Goal: Information Seeking & Learning: Learn about a topic

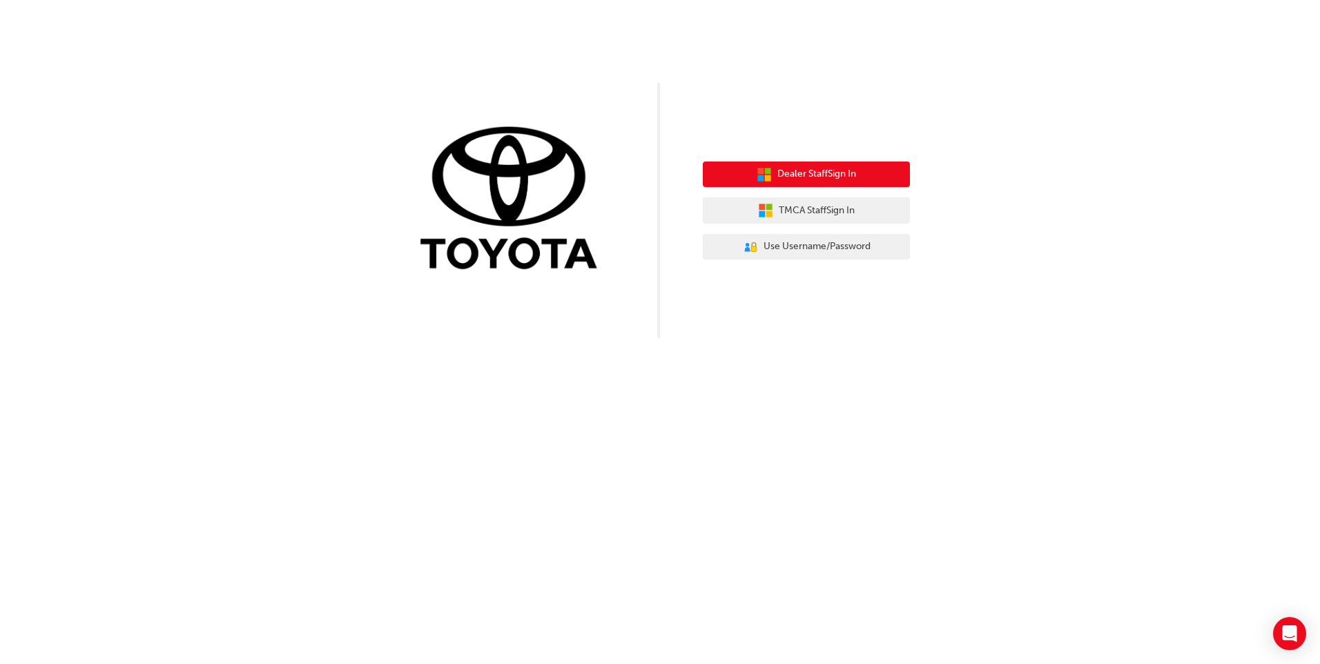
click at [797, 177] on span "Dealer Staff Sign In" at bounding box center [816, 174] width 79 height 16
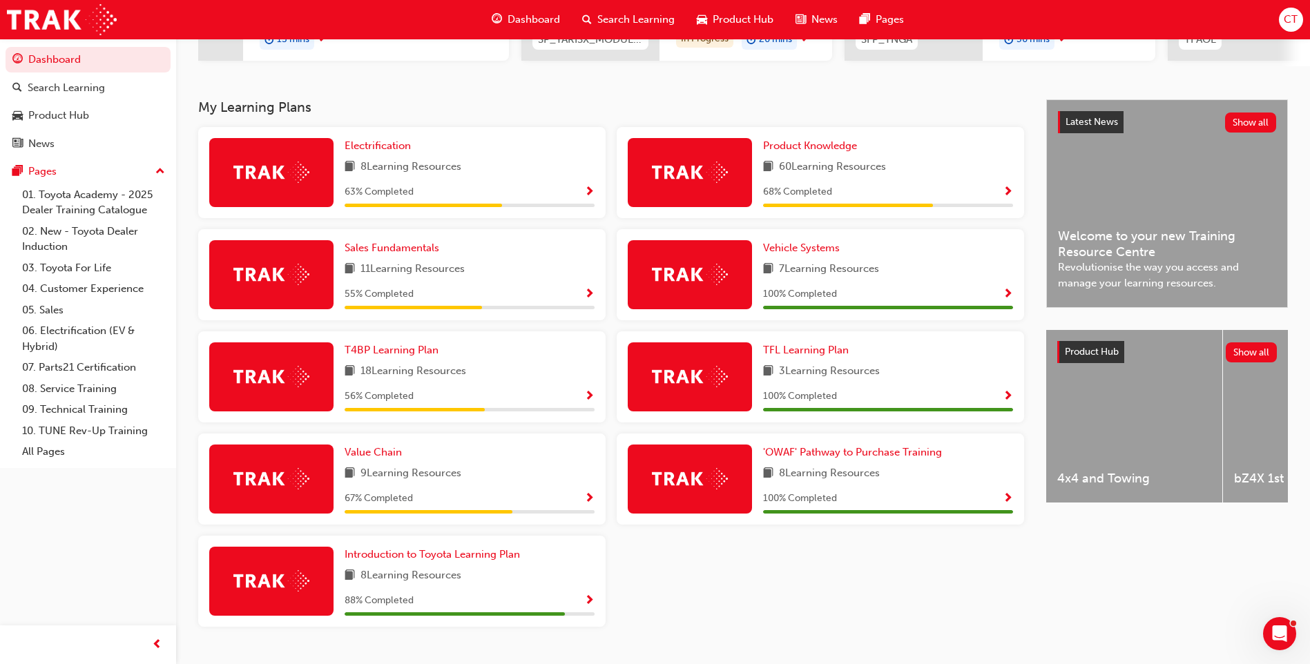
scroll to position [288, 0]
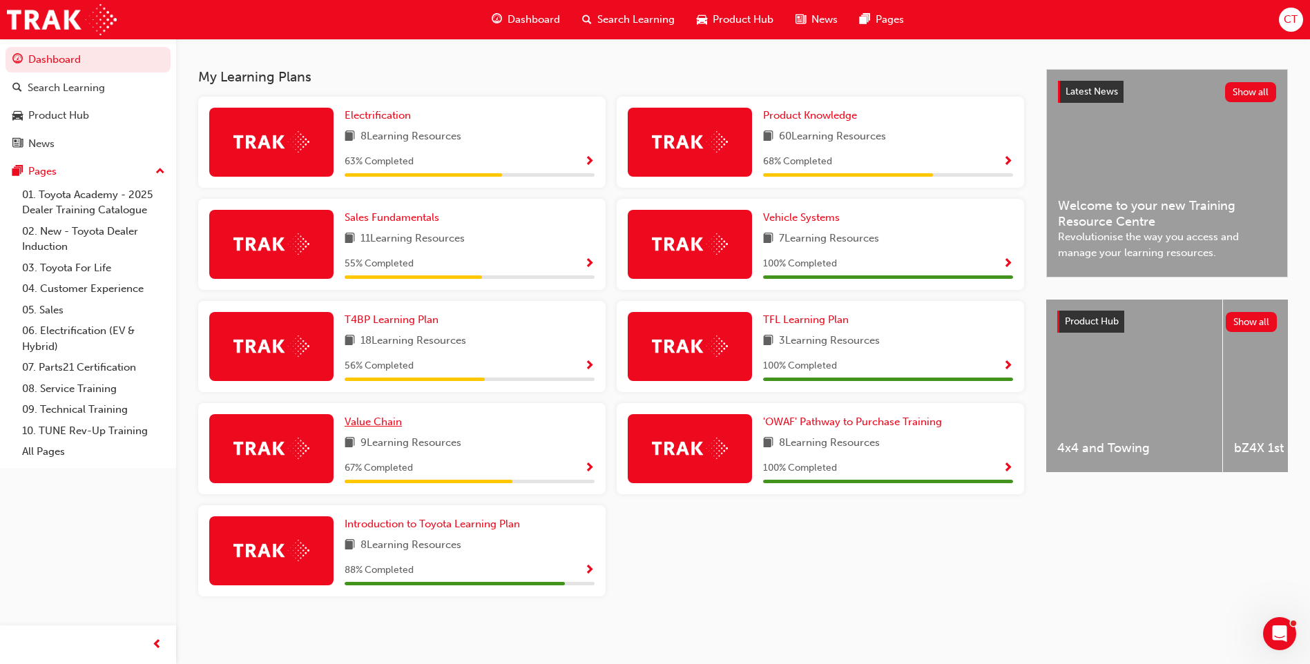
click at [380, 425] on span "Value Chain" at bounding box center [373, 422] width 57 height 12
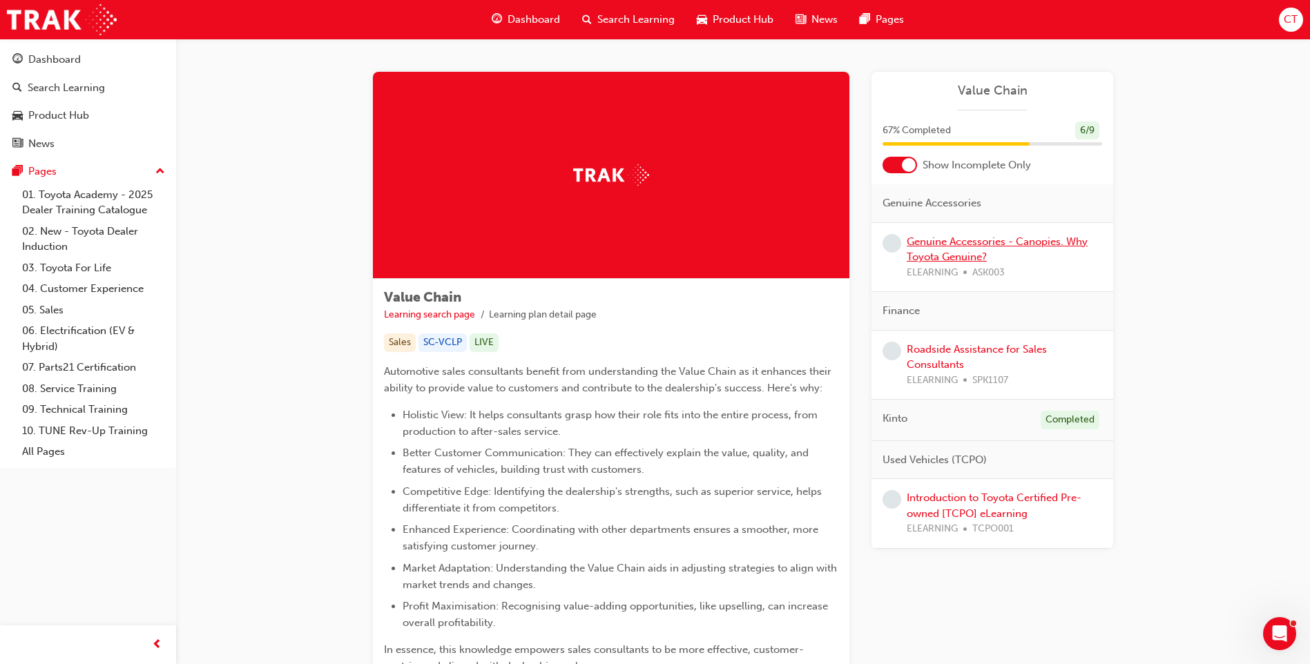
click at [958, 244] on link "Genuine Accessories - Canopies. Why Toyota Genuine?" at bounding box center [996, 249] width 181 height 28
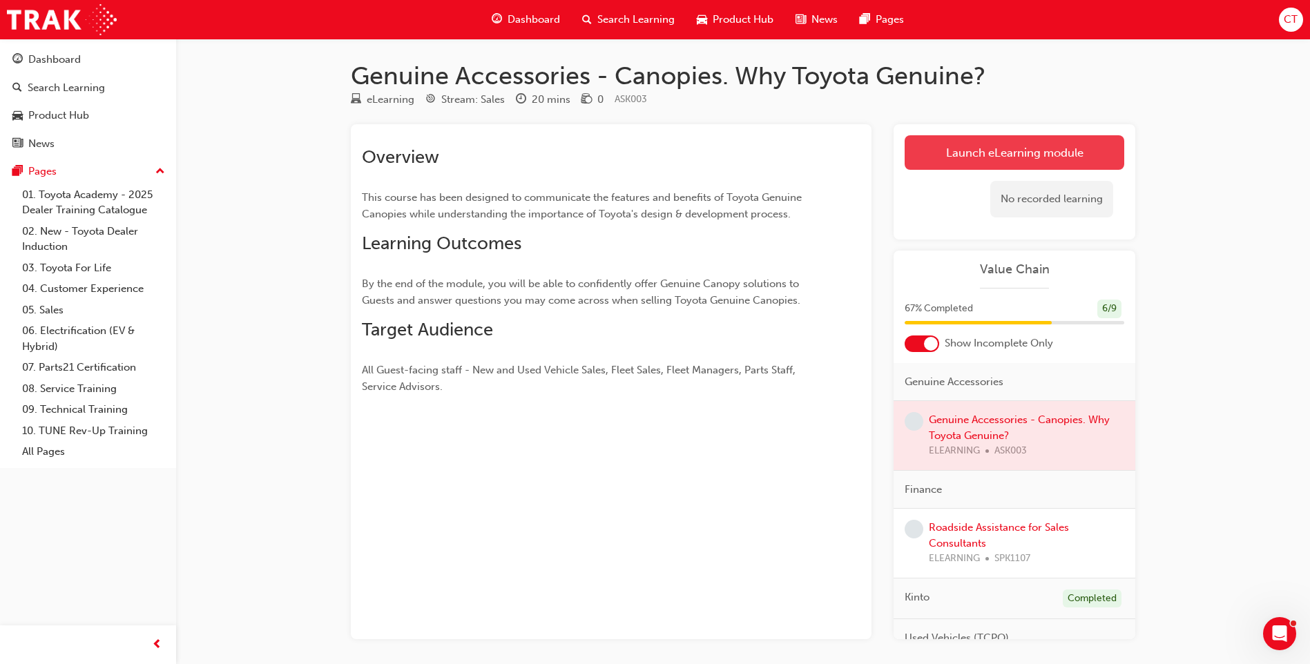
click at [998, 162] on link "Launch eLearning module" at bounding box center [1014, 152] width 220 height 35
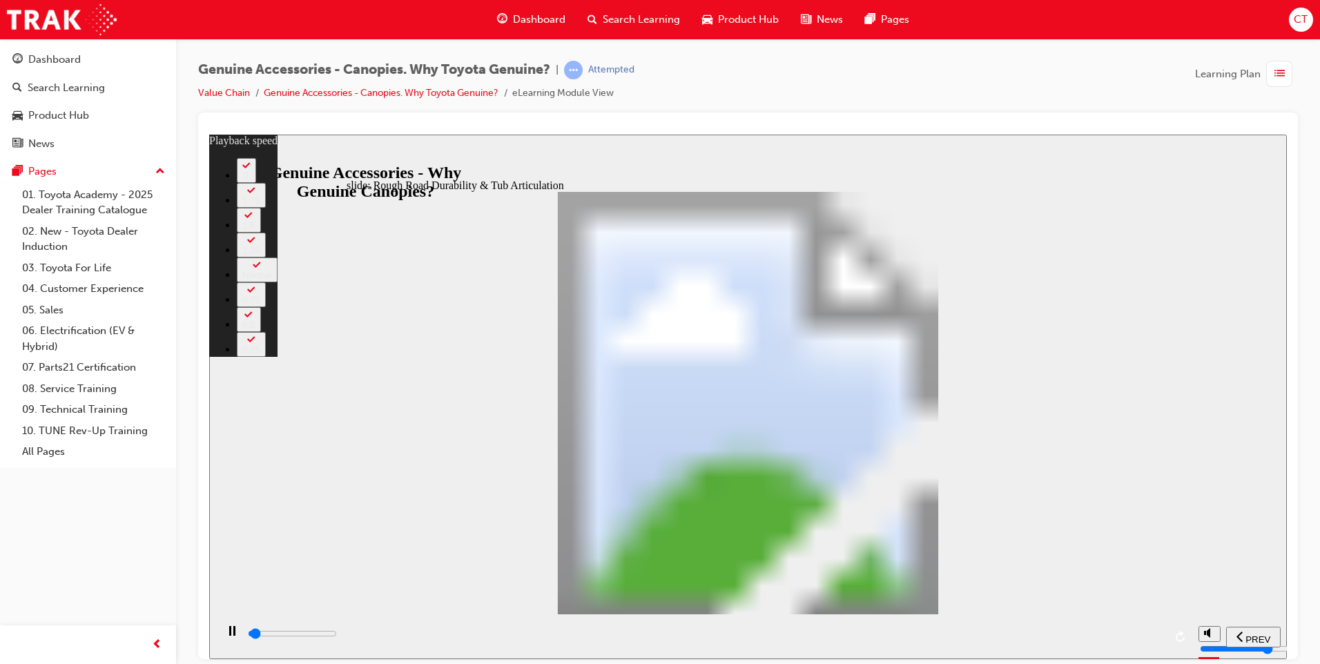
type input "1000"
type input "0"
type input "1000"
type input "0"
type input "1100"
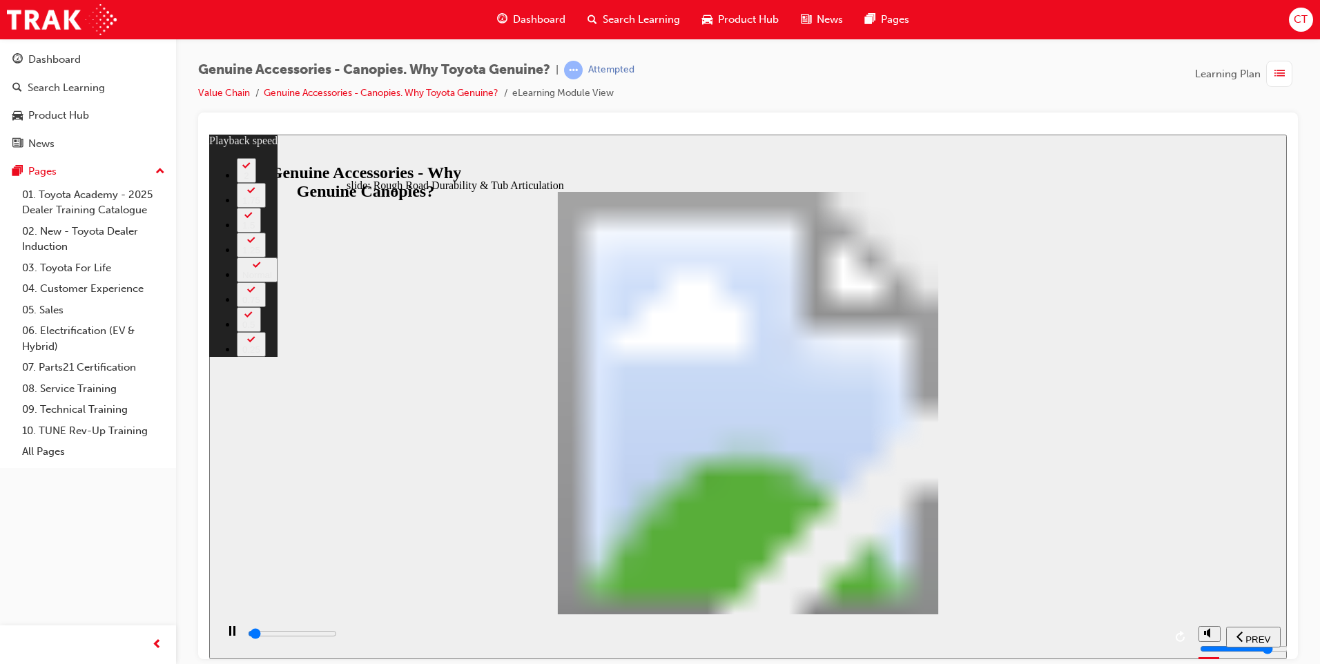
type input "0"
type input "1100"
type input "0"
type input "1100"
type input "0"
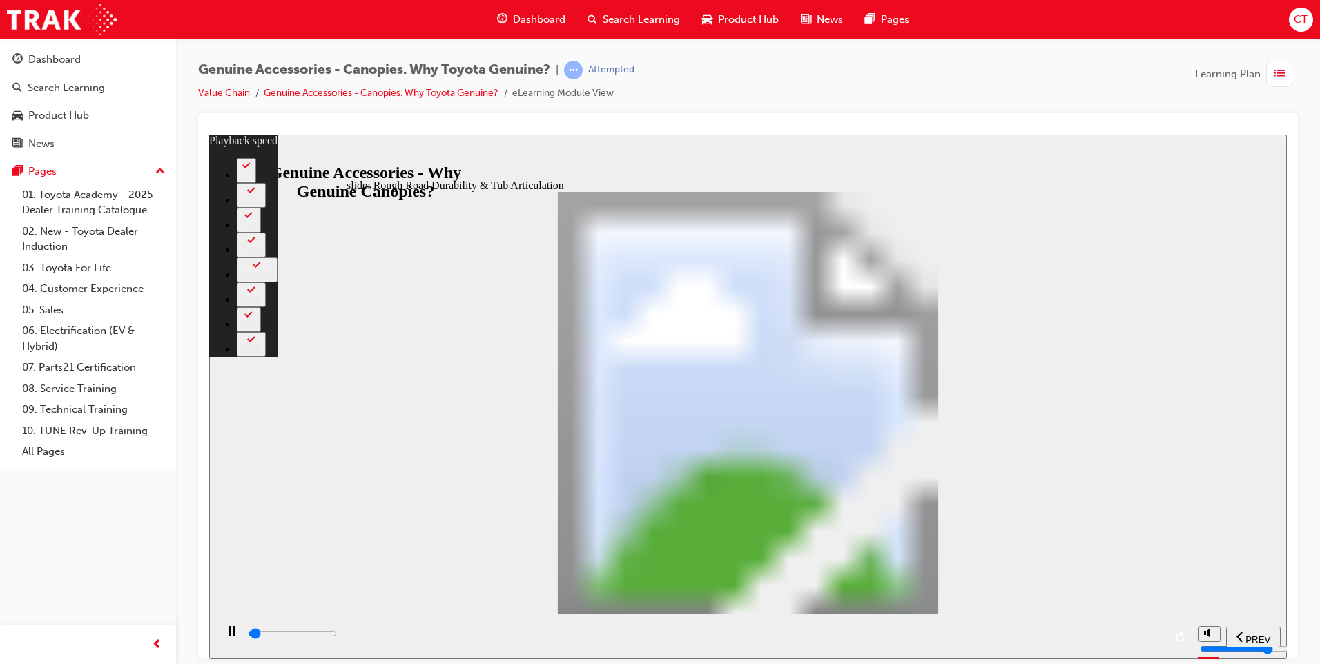
type input "1100"
type input "0"
type input "1100"
type input "0"
type input "1200"
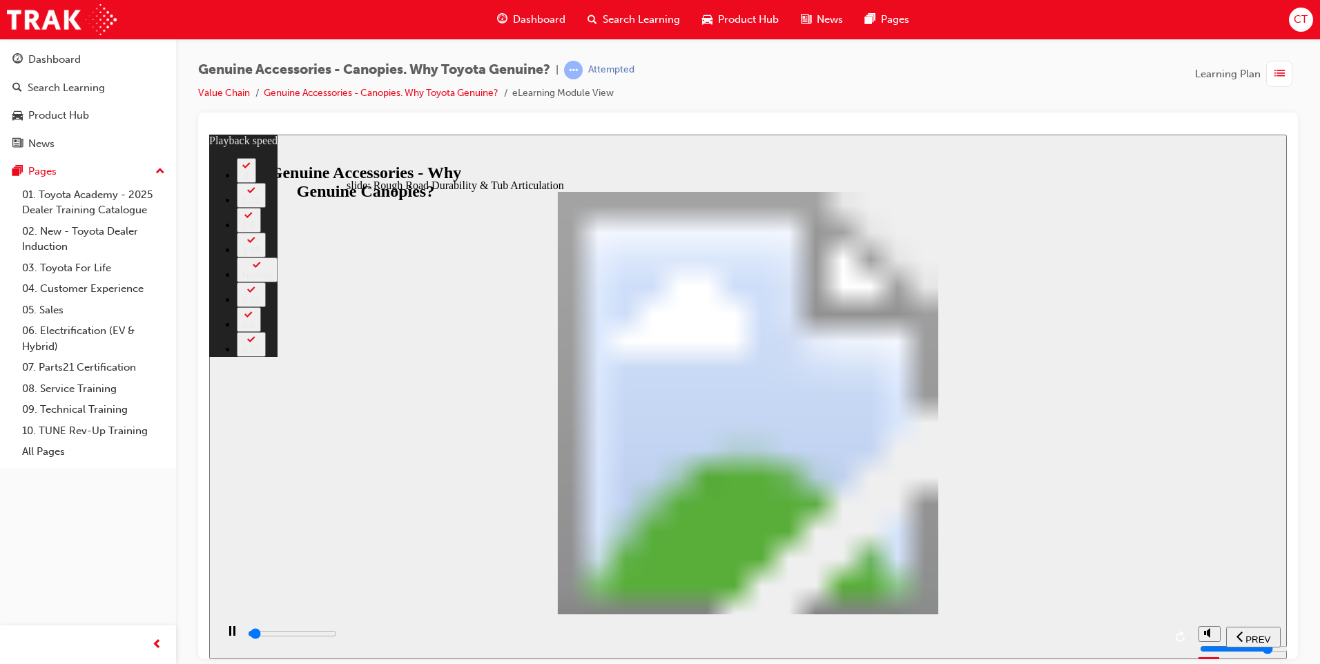
type input "0"
type input "1200"
type input "0"
type input "1200"
type input "0"
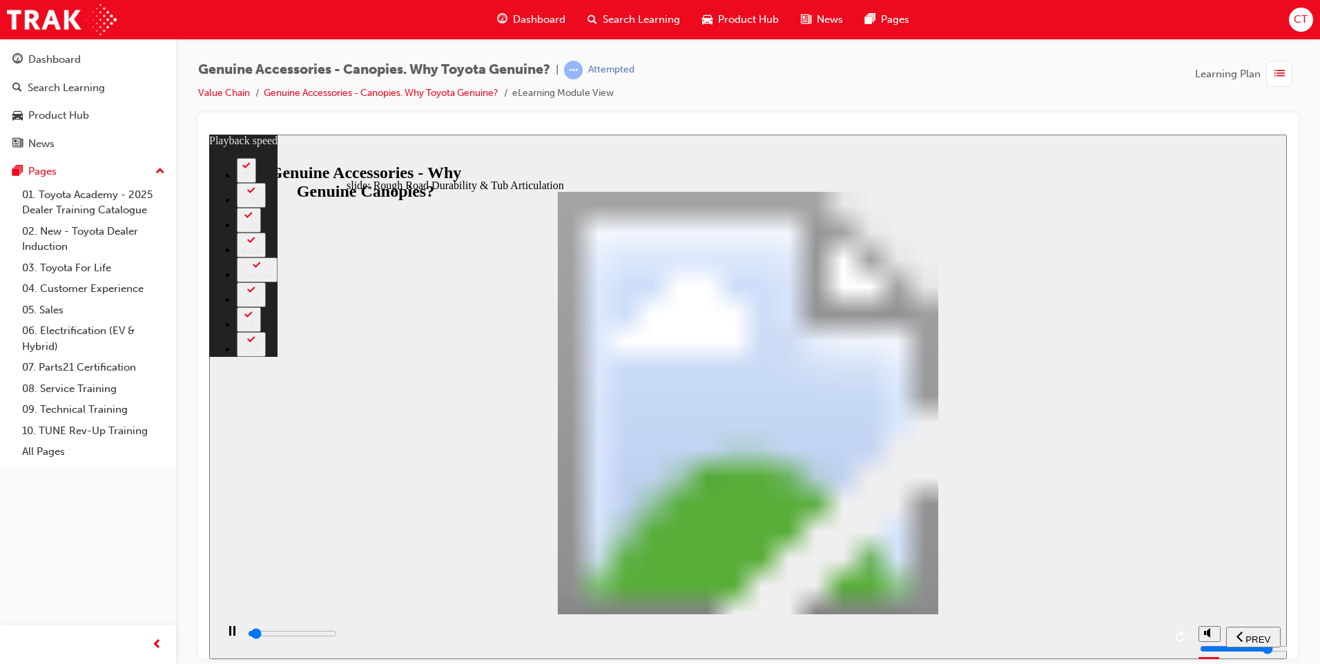
type input "1200"
type input "0"
type input "1200"
type input "0"
type input "1300"
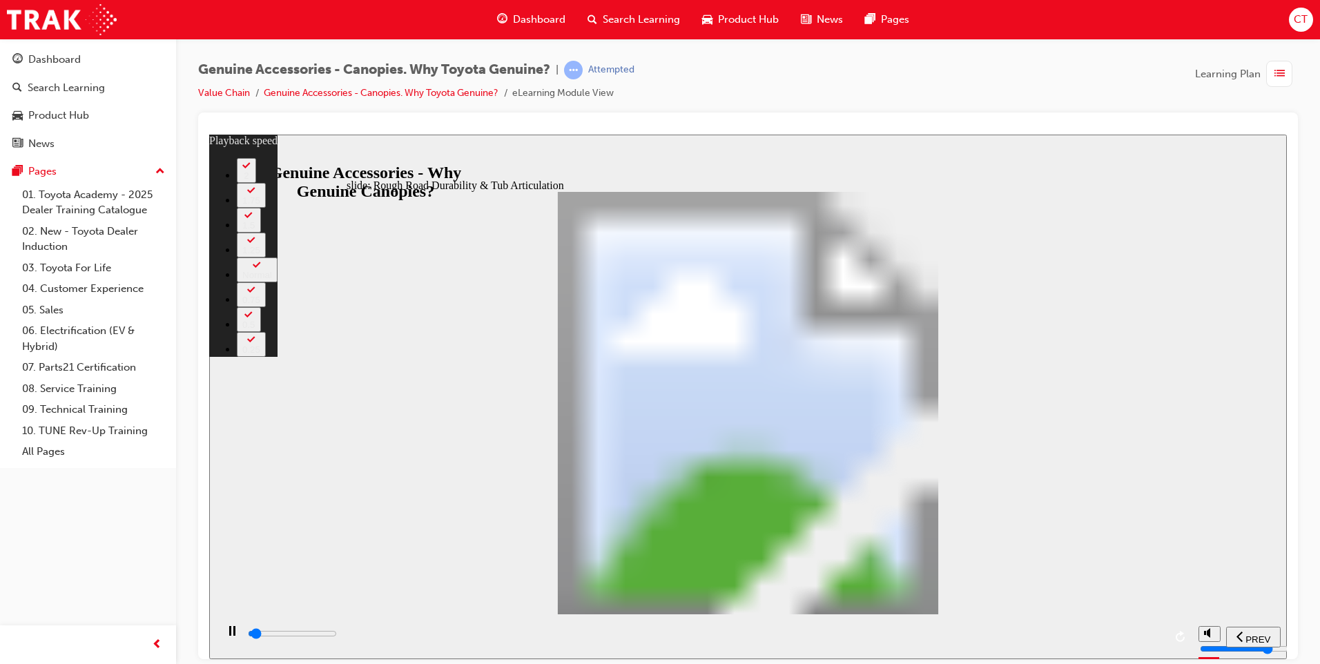
type input "0"
type input "1300"
type input "0"
type input "1300"
type input "0"
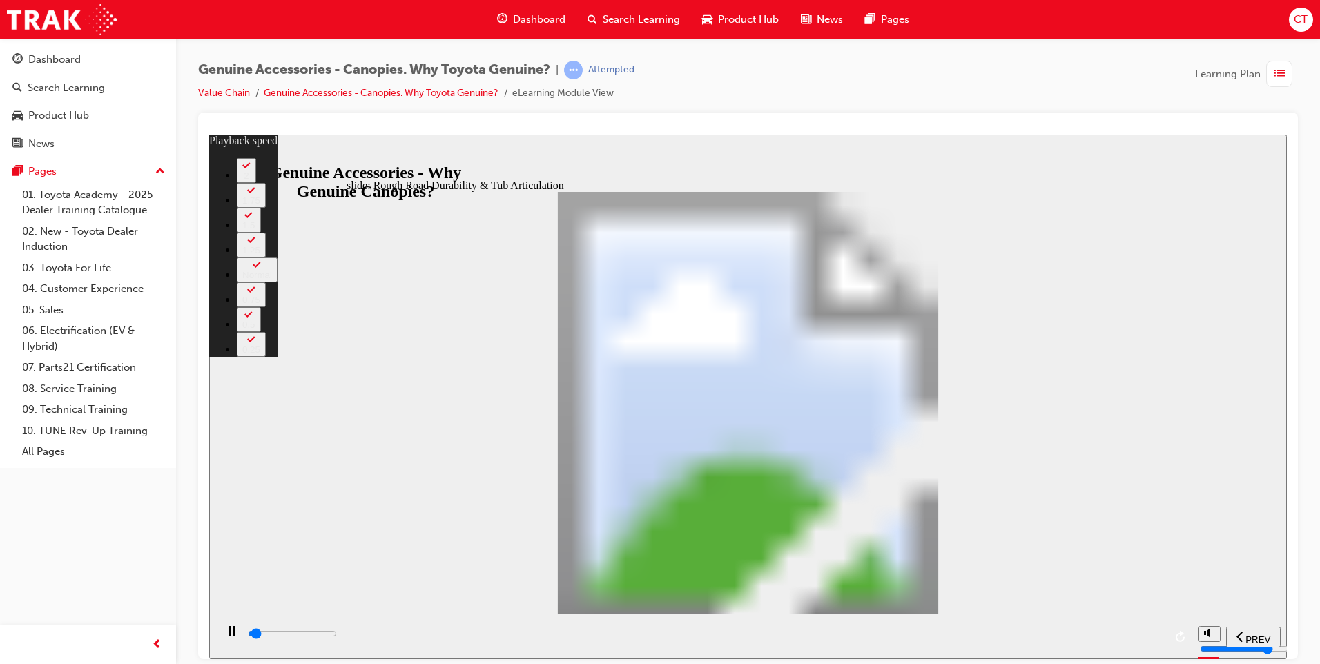
type input "1300"
type input "0"
type input "1300"
type input "0"
type input "1300"
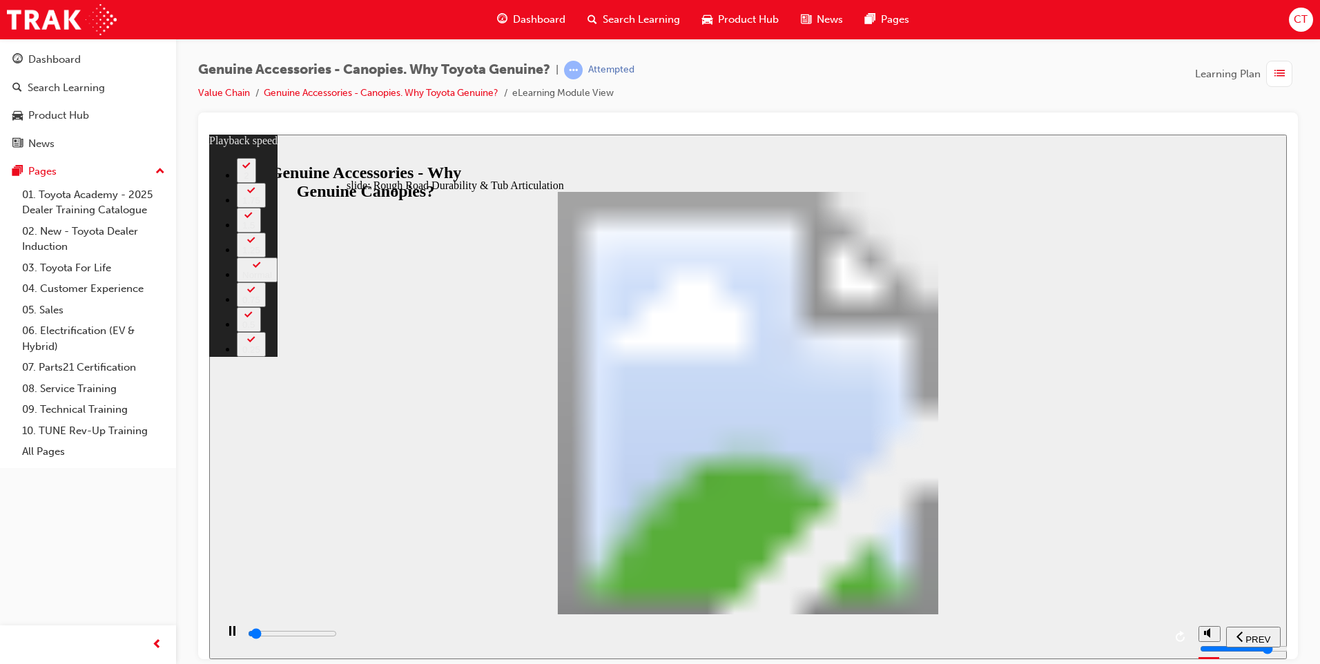
type input "0"
type input "1400"
type input "0"
type input "1400"
type input "0"
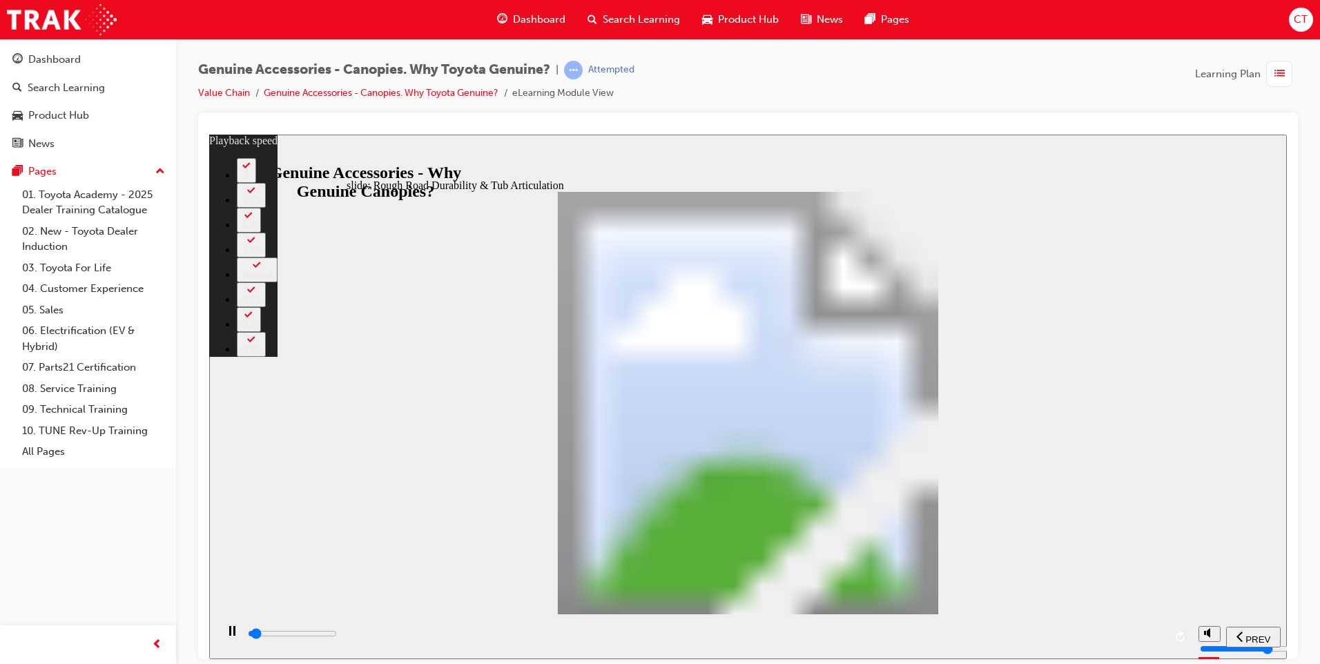
type input "1400"
type input "0"
type input "1400"
type input "0"
type input "1400"
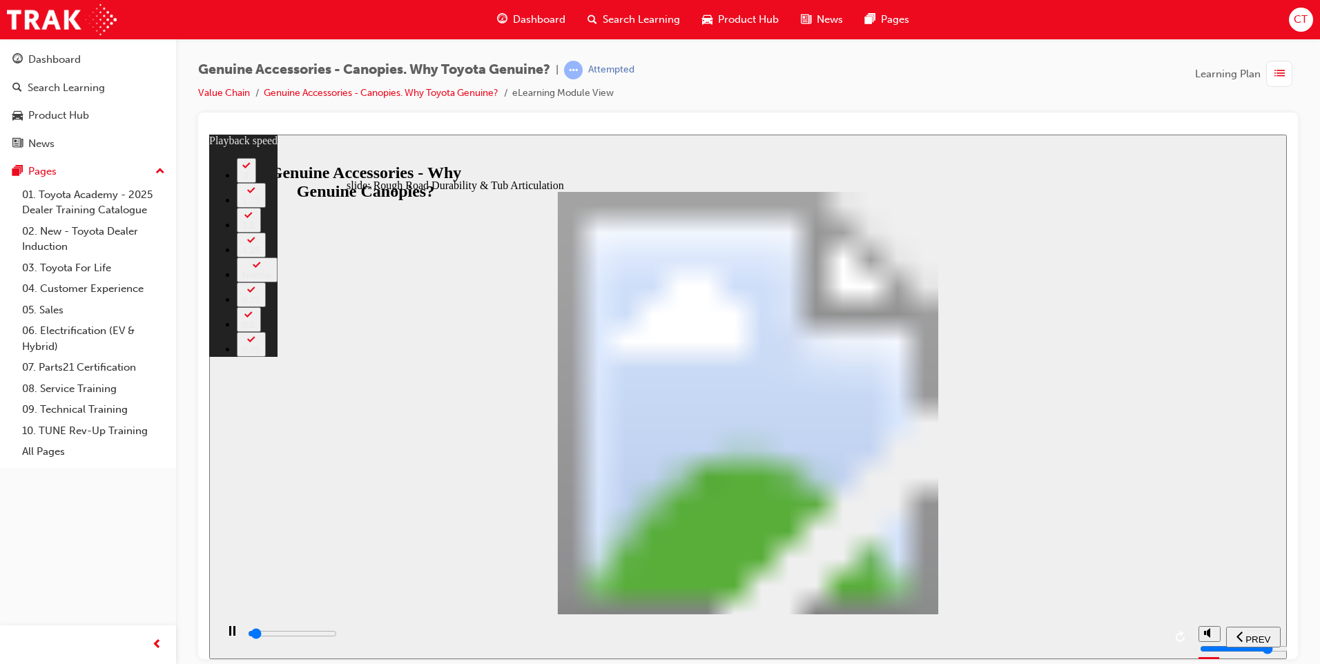
type input "0"
type input "1400"
type input "0"
type input "1500"
type input "0"
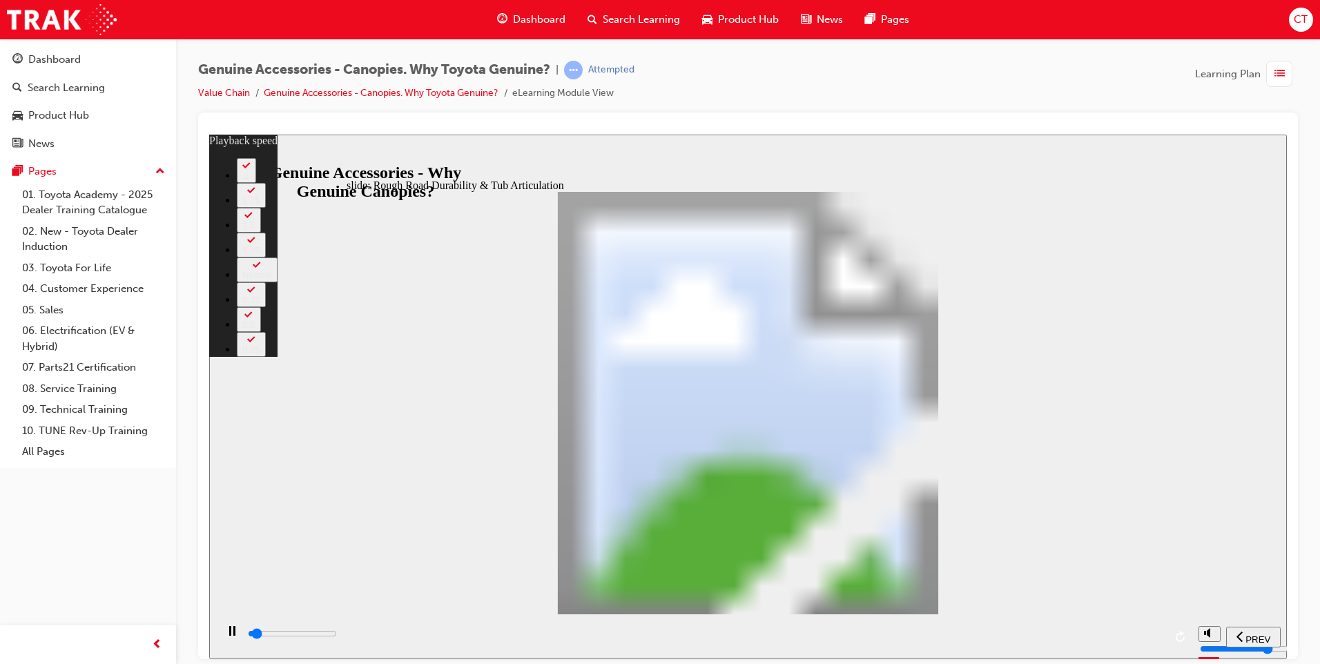
type input "1500"
type input "0"
type input "1500"
type input "0"
type input "1500"
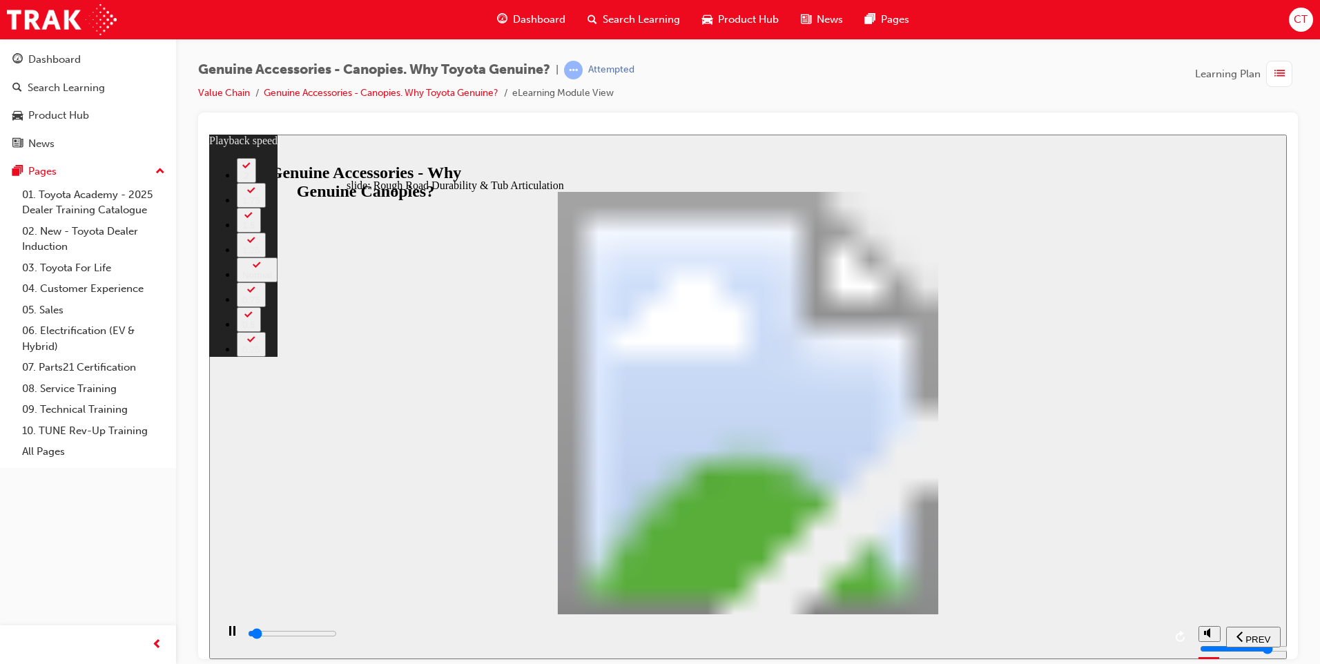
type input "0"
type input "1500"
type input "0"
type input "1500"
type input "0"
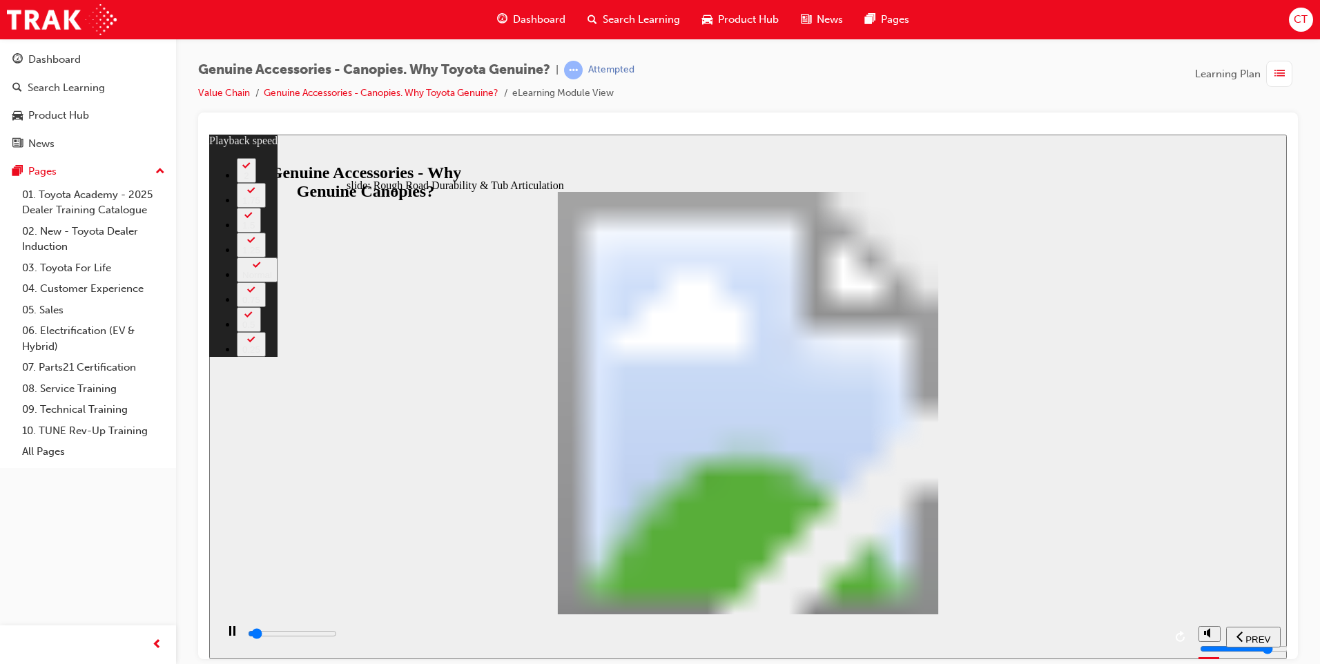
type input "1600"
type input "1"
type input "1600"
type input "1"
type input "1600"
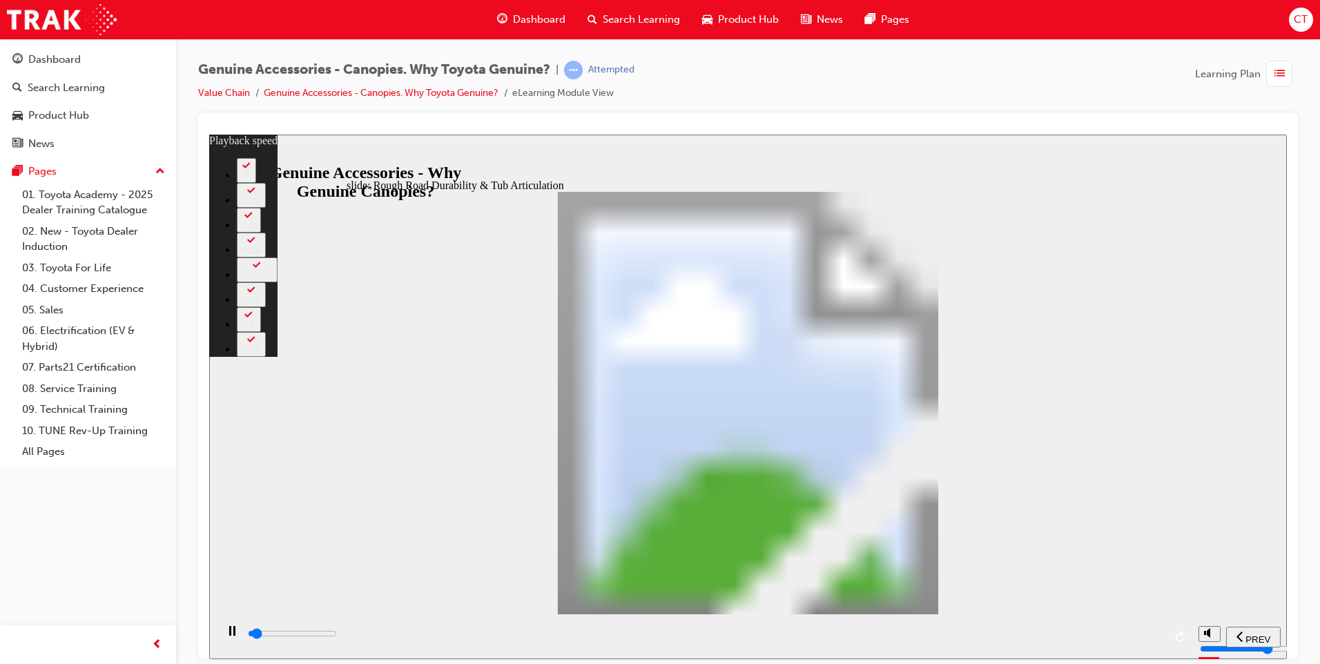
type input "1"
type input "1600"
type input "1"
type input "1600"
type input "1"
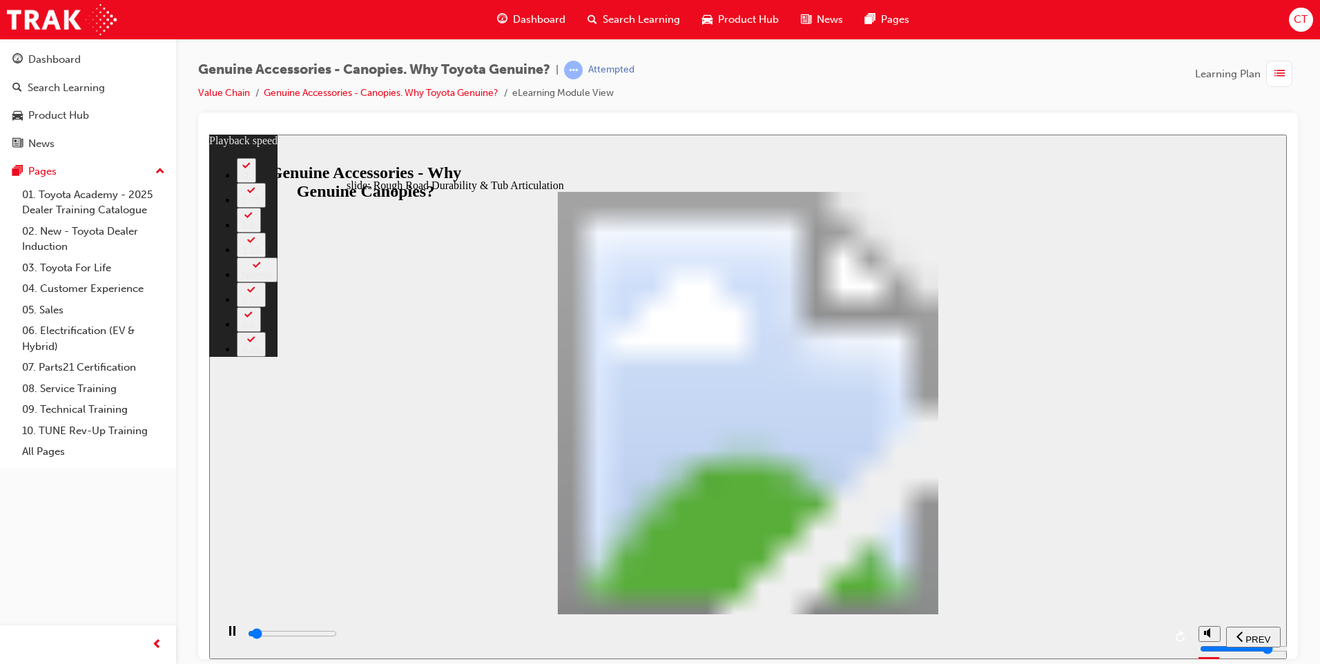
type input "1600"
type input "1"
type input "1700"
type input "1"
type input "1700"
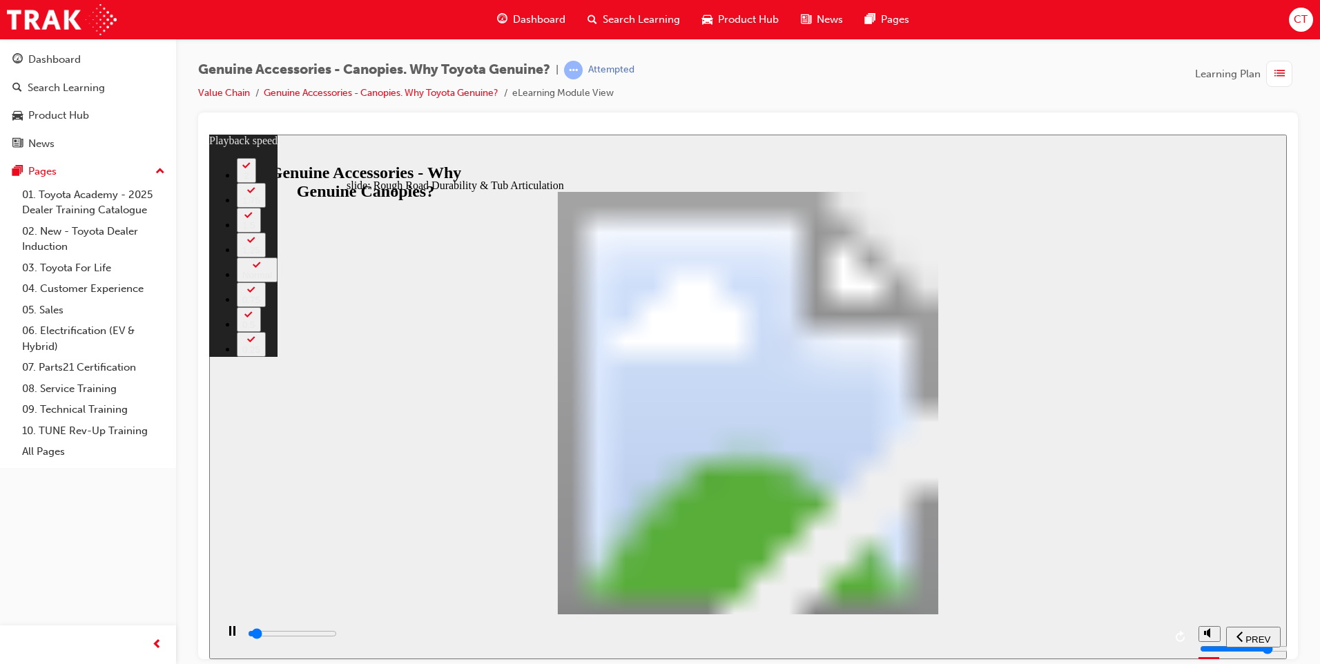
type input "1"
type input "1700"
type input "1"
type input "1700"
type input "1"
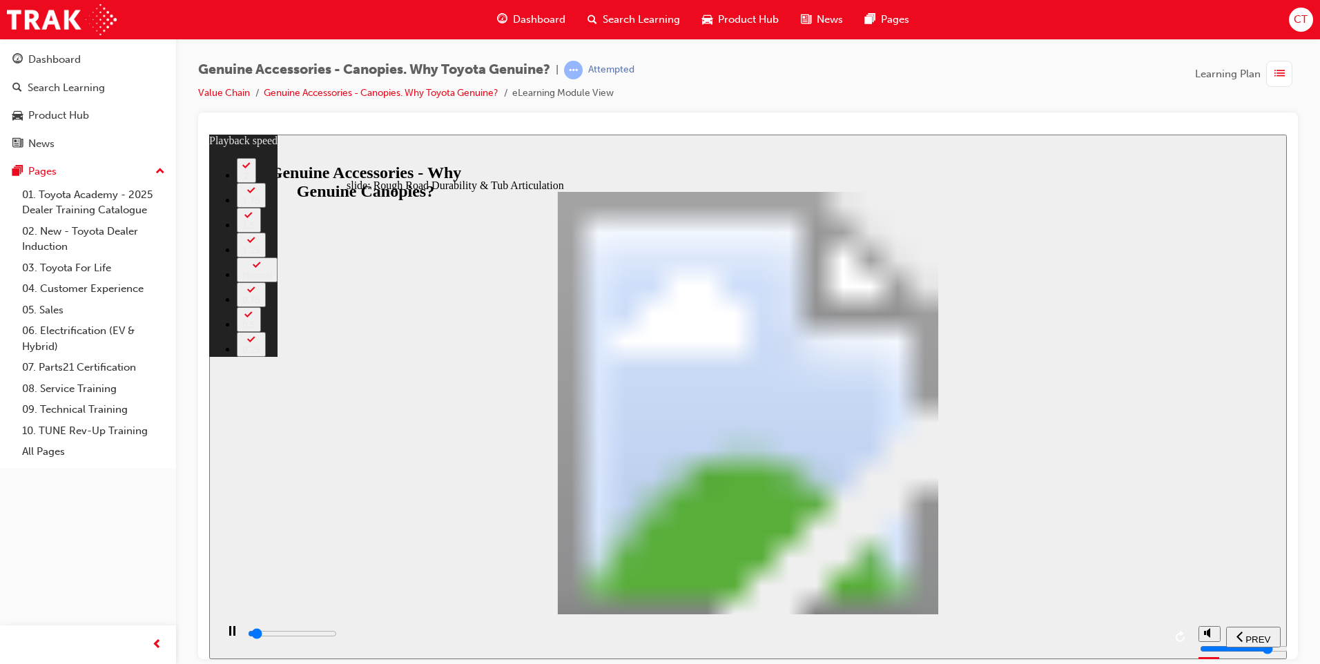
type input "1700"
type input "1"
type input "1700"
type input "1"
type input "1800"
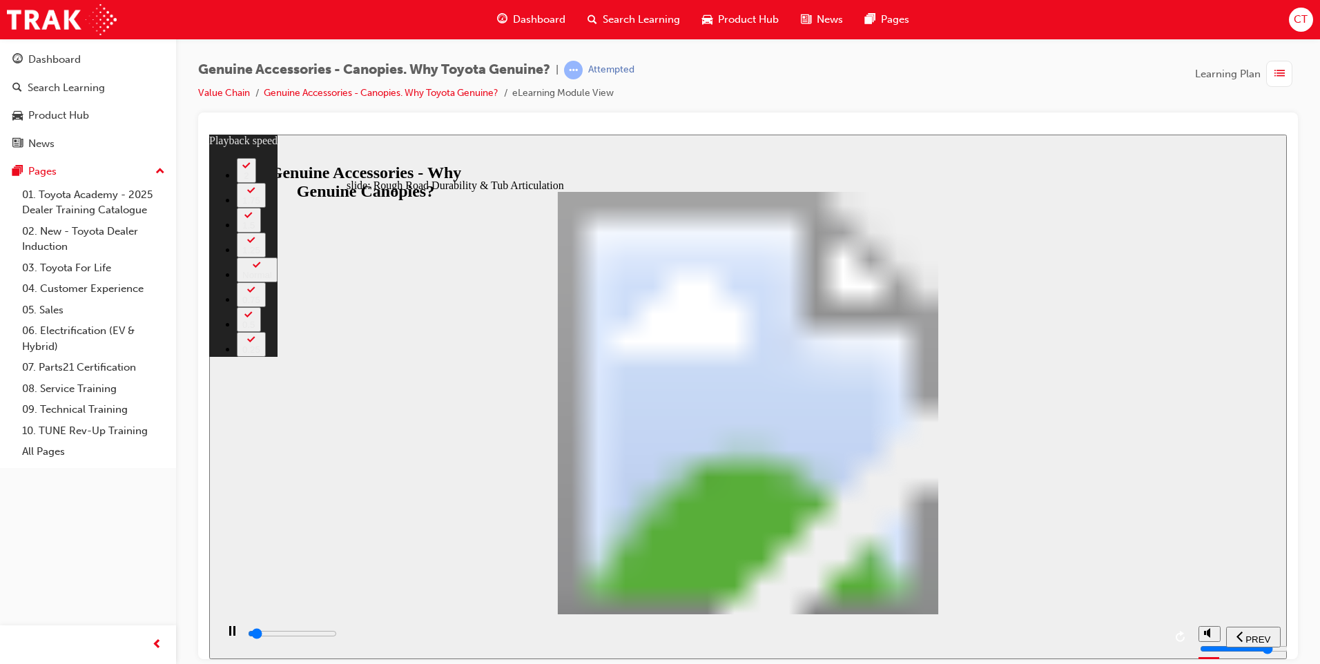
type input "1"
type input "1800"
type input "1"
type input "1800"
type input "1"
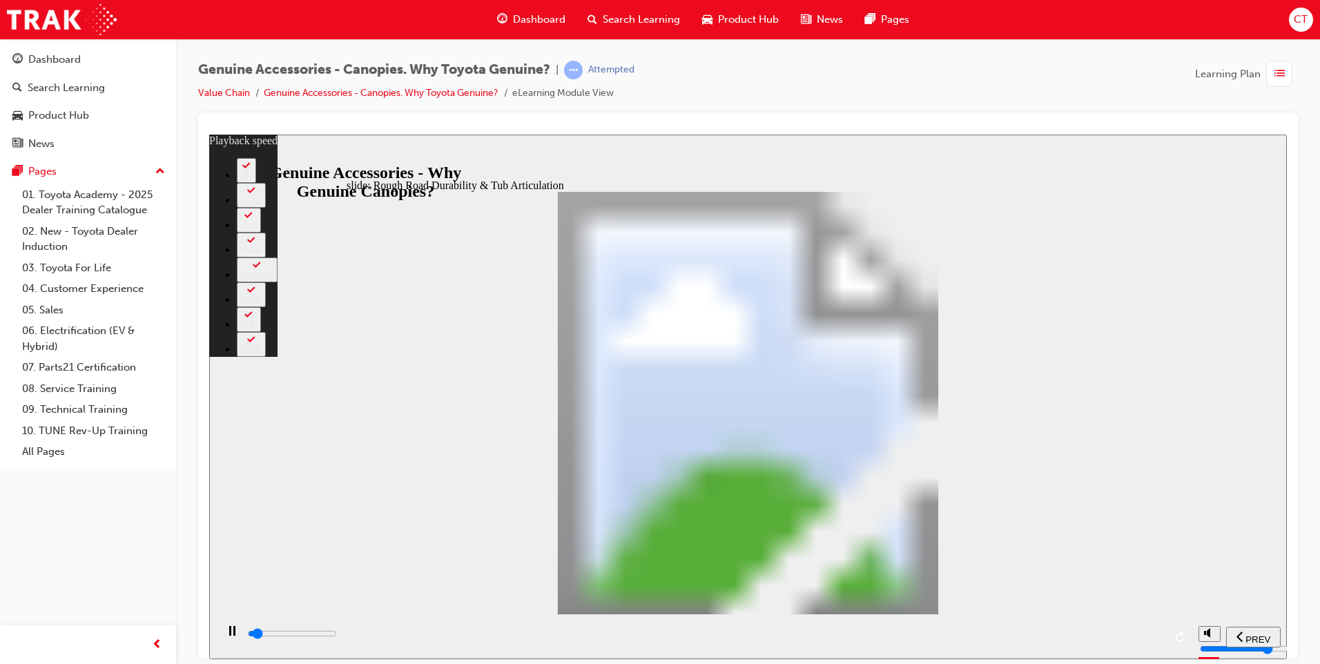
type input "1800"
type input "1"
type input "1800"
type input "1"
type input "1800"
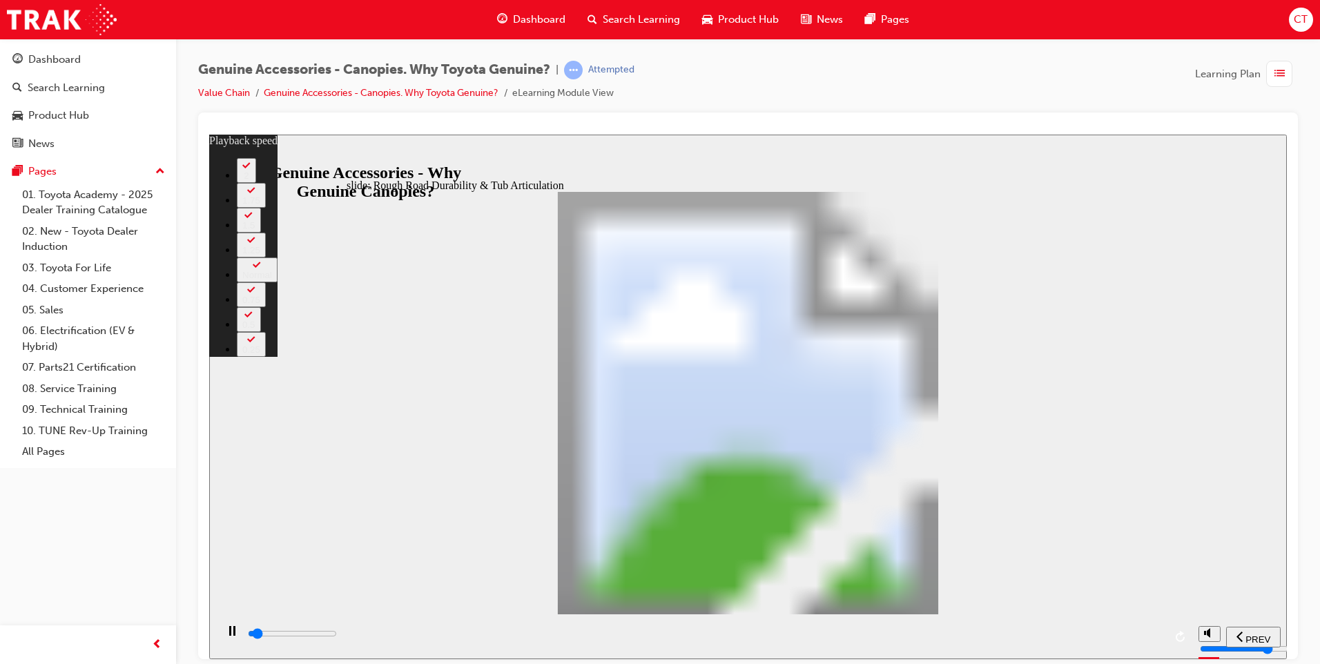
type input "1"
type input "1900"
type input "1"
type input "1900"
type input "1"
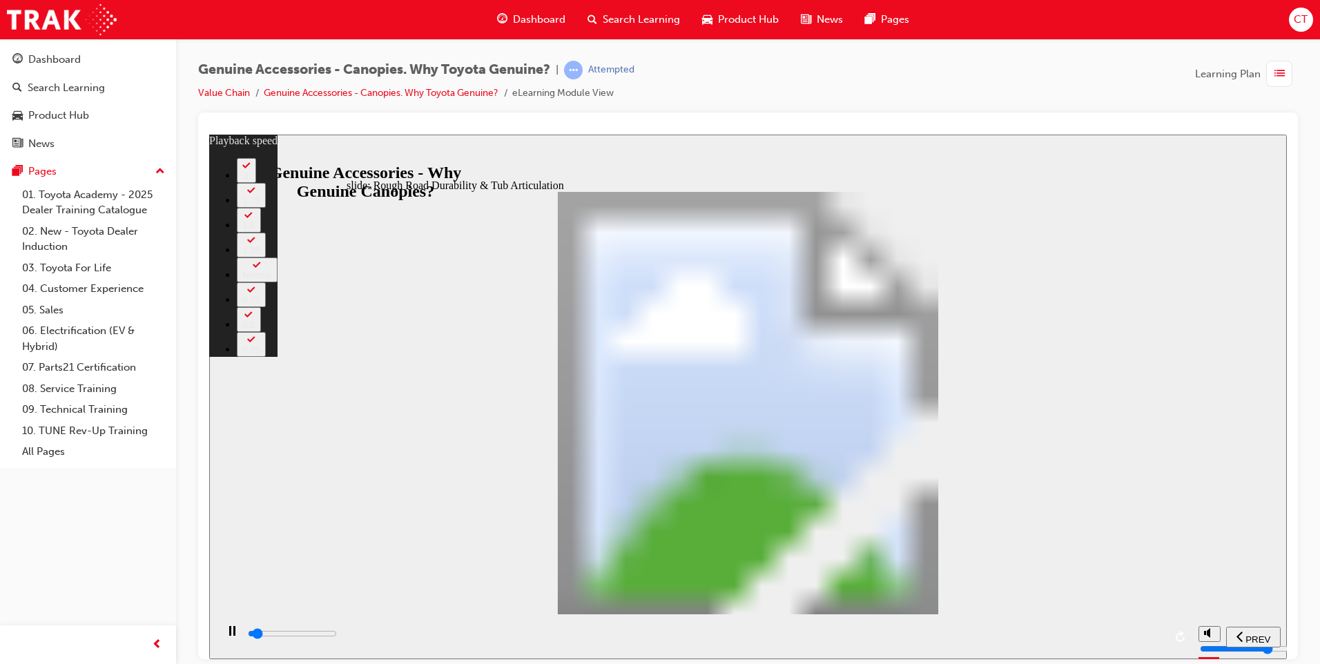
type input "1900"
type input "1"
type input "1900"
type input "1"
type input "1900"
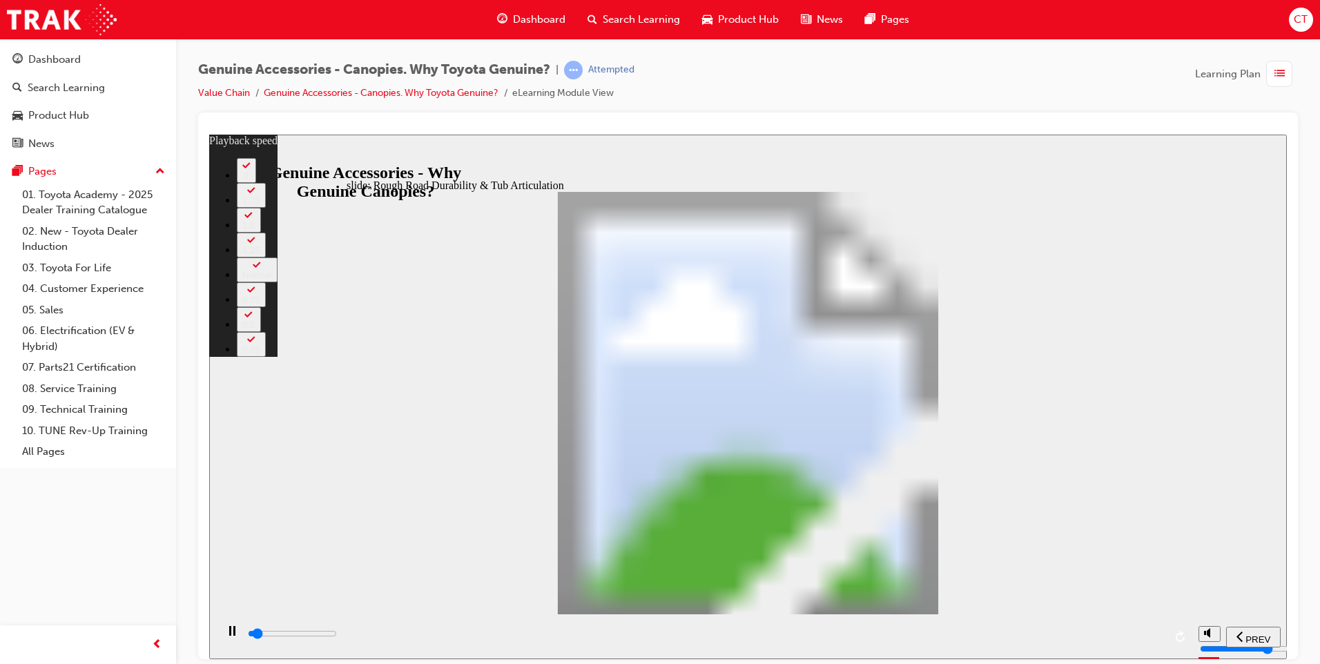
type input "1"
type input "1900"
type input "1"
type input "2000"
type input "1"
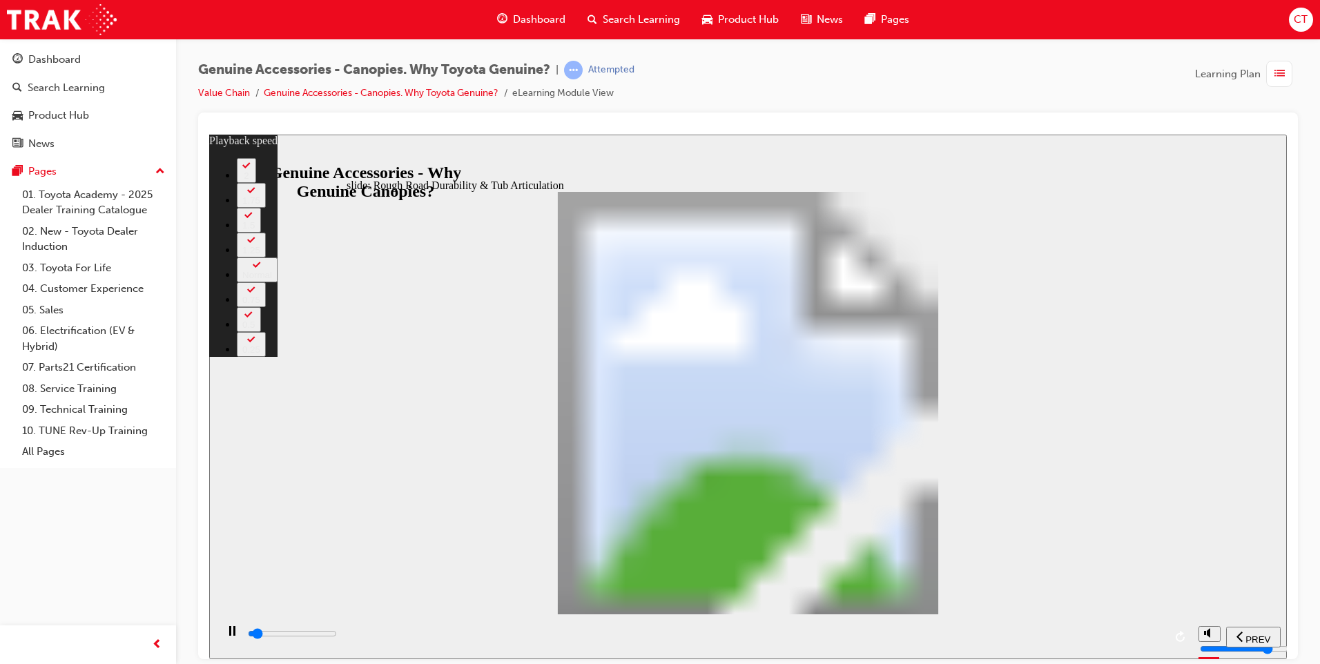
type input "2000"
type input "1"
type input "2000"
type input "1"
type input "2000"
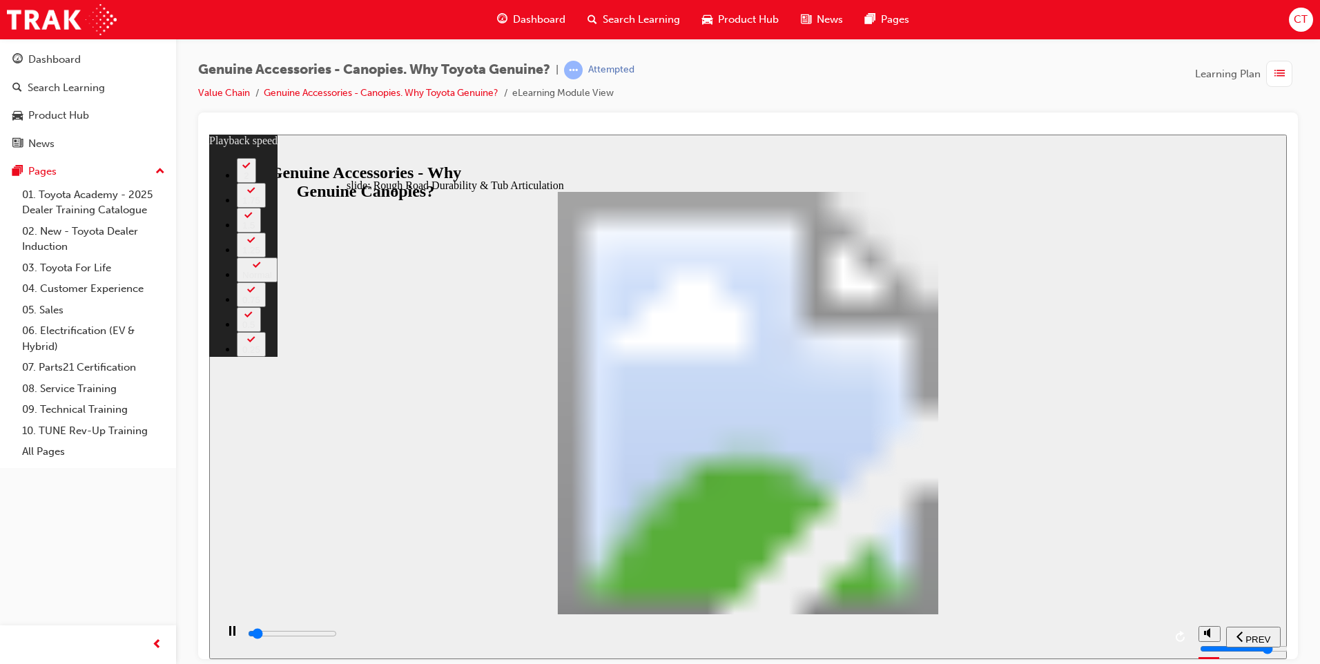
type input "1"
type input "2000"
type input "1"
type input "2000"
type input "1"
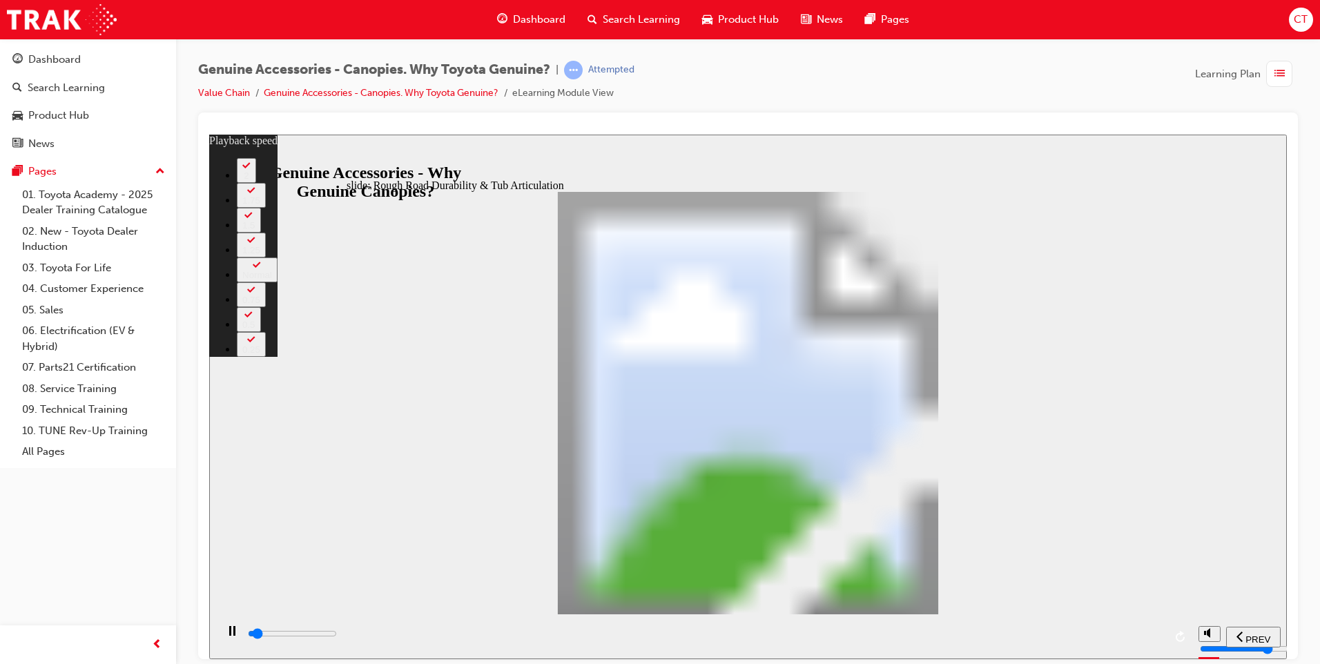
type input "2100"
type input "1"
type input "2100"
type input "1"
type input "2100"
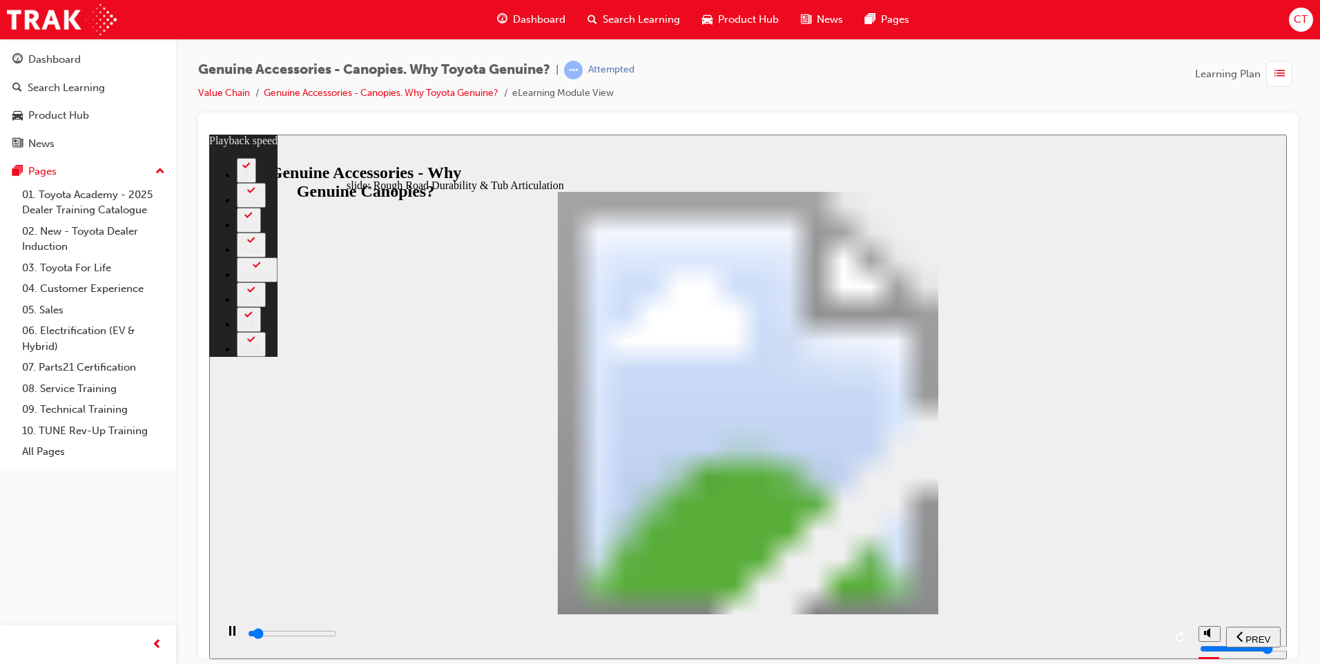
type input "1"
type input "2100"
type input "1"
type input "2100"
type input "1"
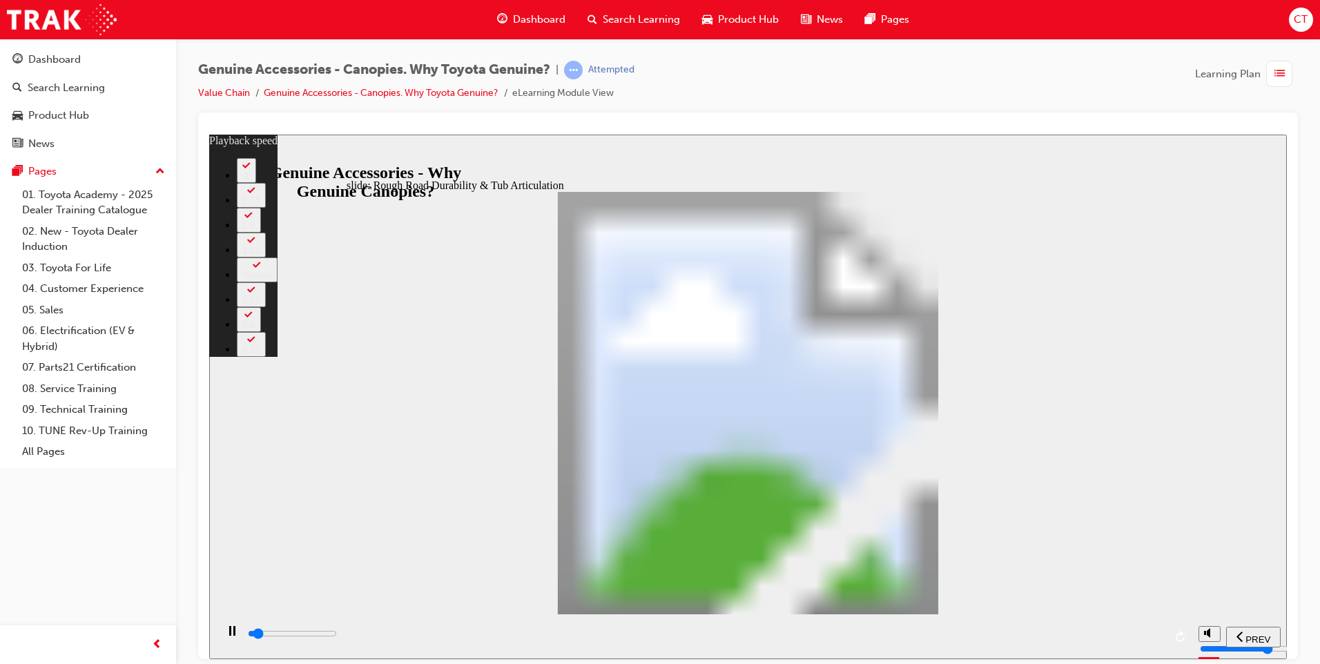
type input "2100"
type input "1"
type input "2200"
type input "1"
type input "2200"
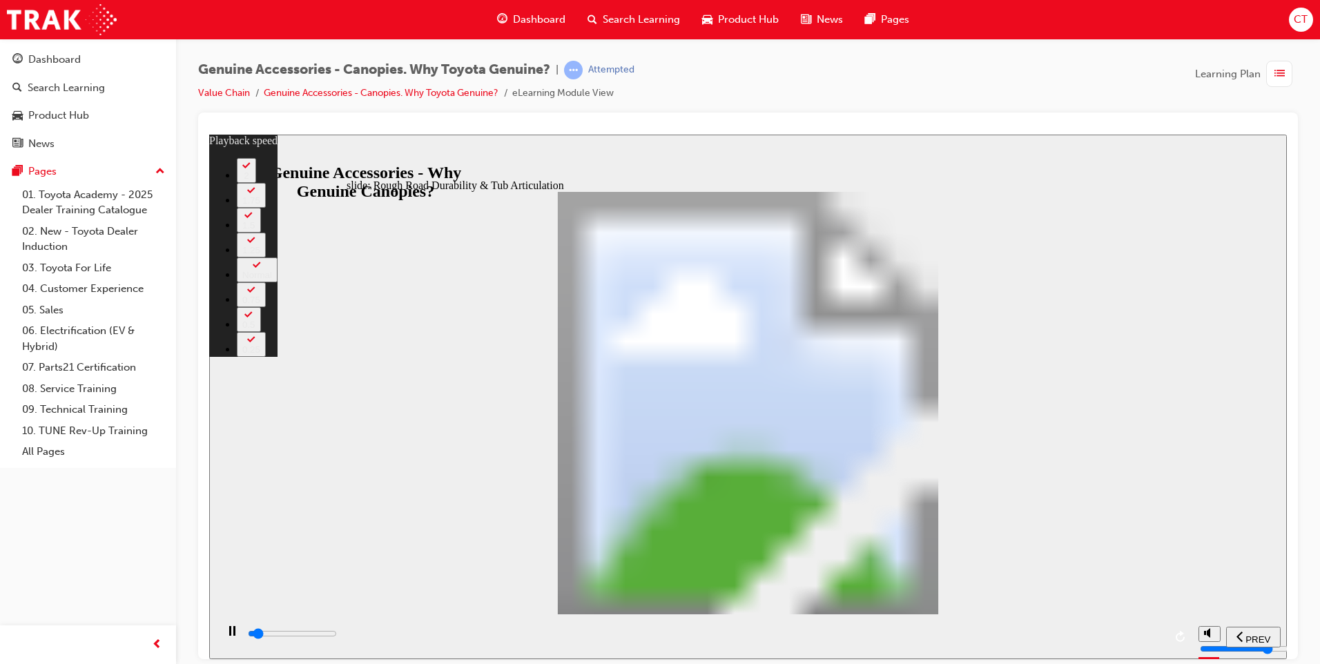
type input "1"
type input "2200"
type input "1"
type input "2200"
type input "1"
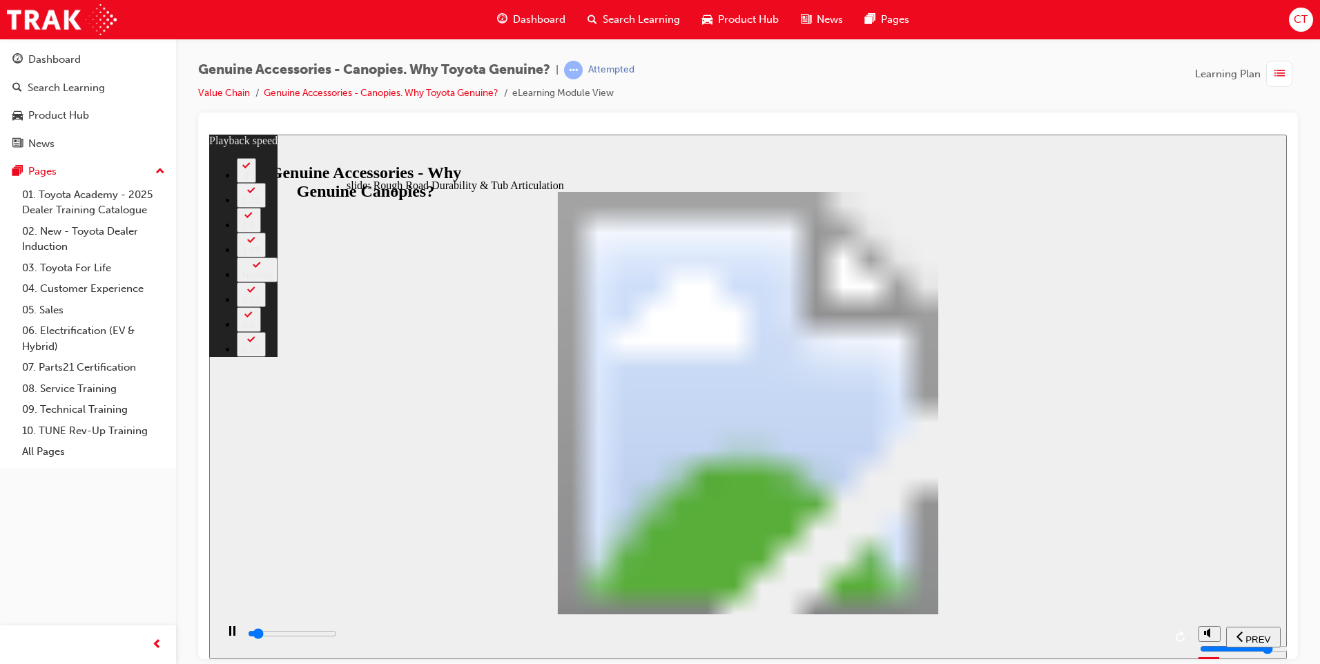
type input "2200"
type input "1"
type input "2200"
type input "1"
type input "2300"
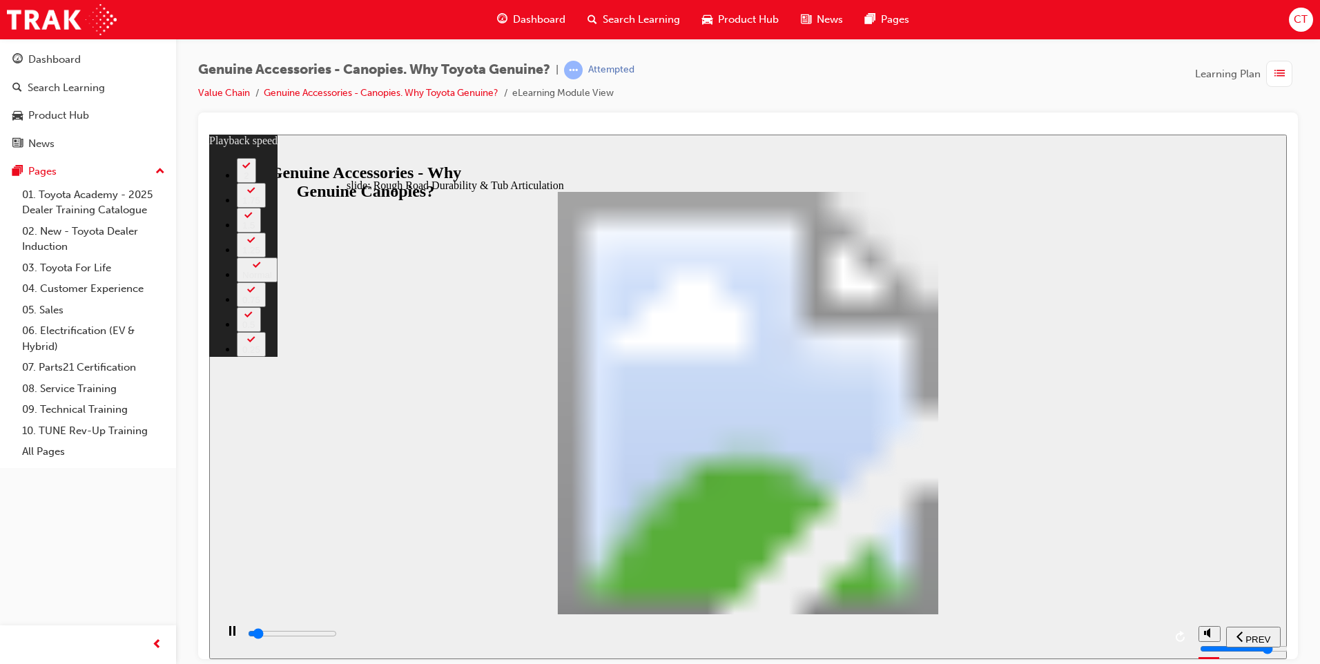
type input "1"
type input "2300"
type input "1"
type input "2600"
type input "2"
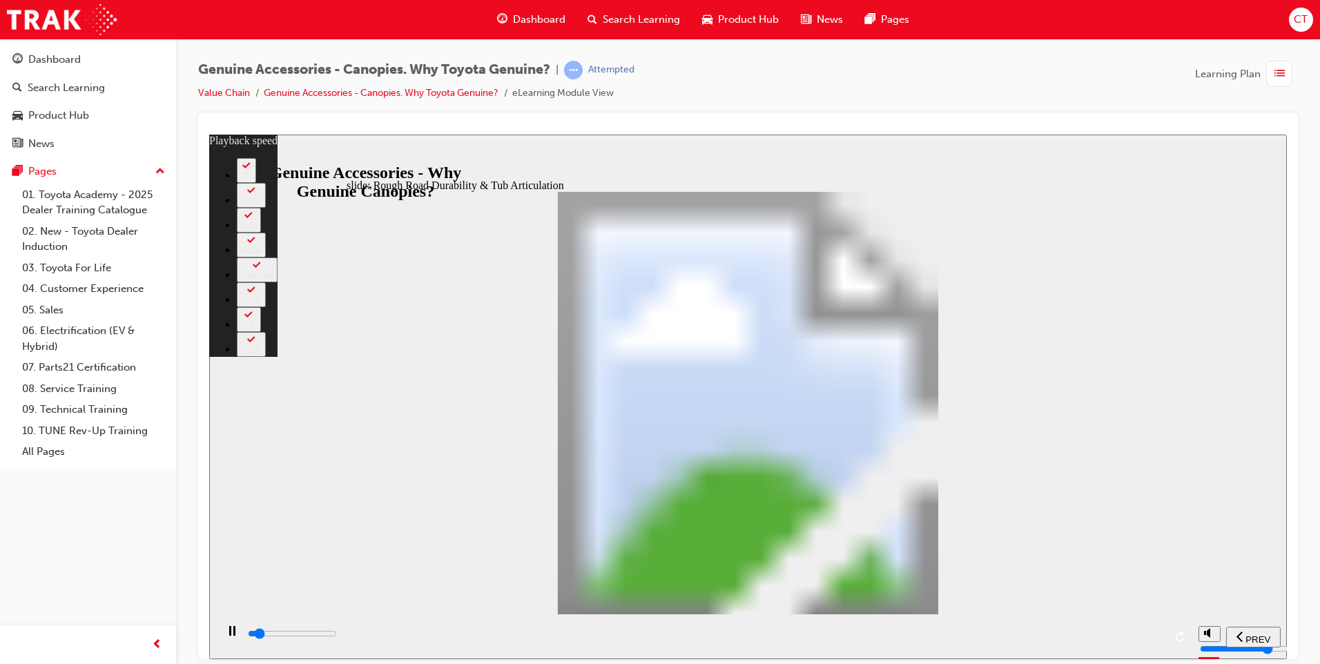
type input "2900"
type input "2"
type input "3100"
type input "2"
type input "3400"
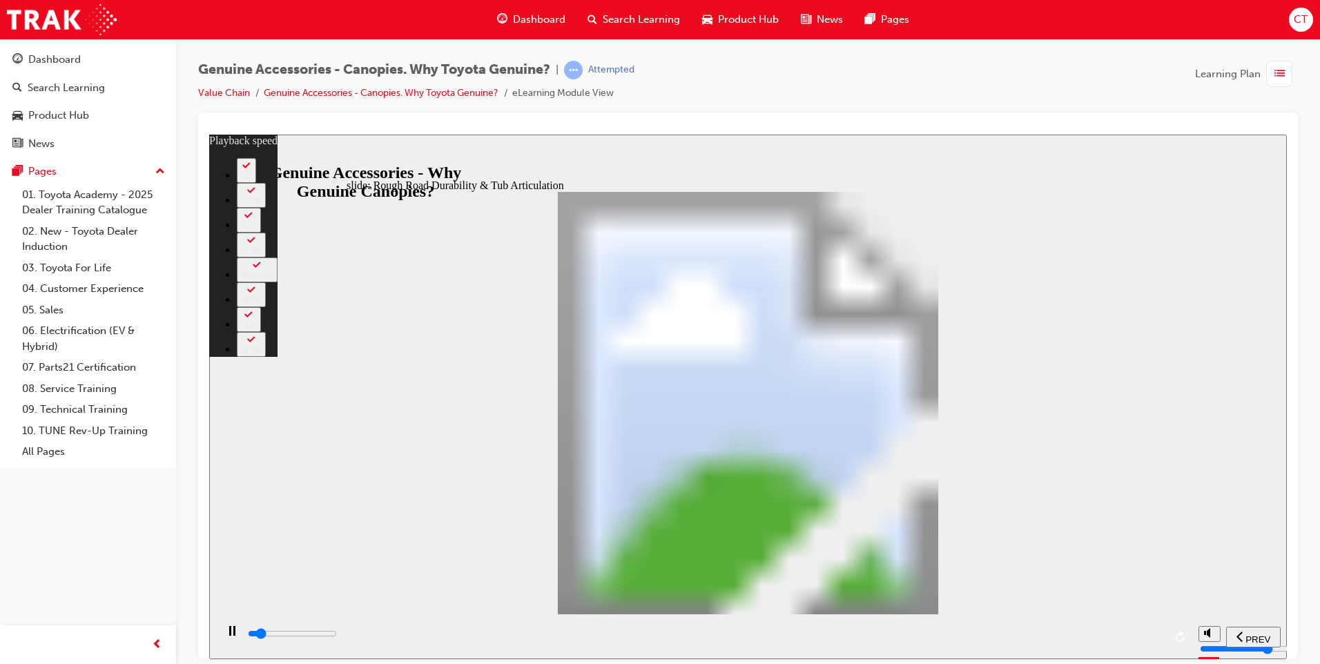
type input "2"
type input "3700"
type input "3"
type input "3900"
type input "3"
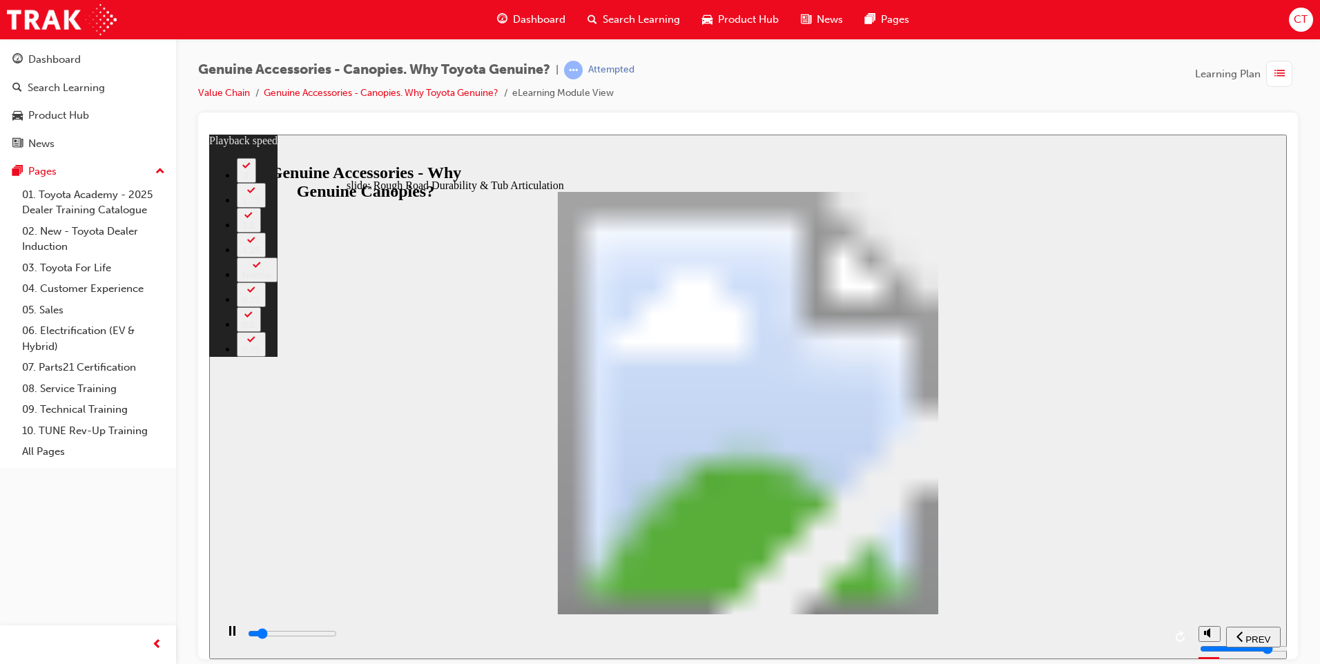
type input "4000"
type input "3"
type input "4200"
type input "3"
type input "4500"
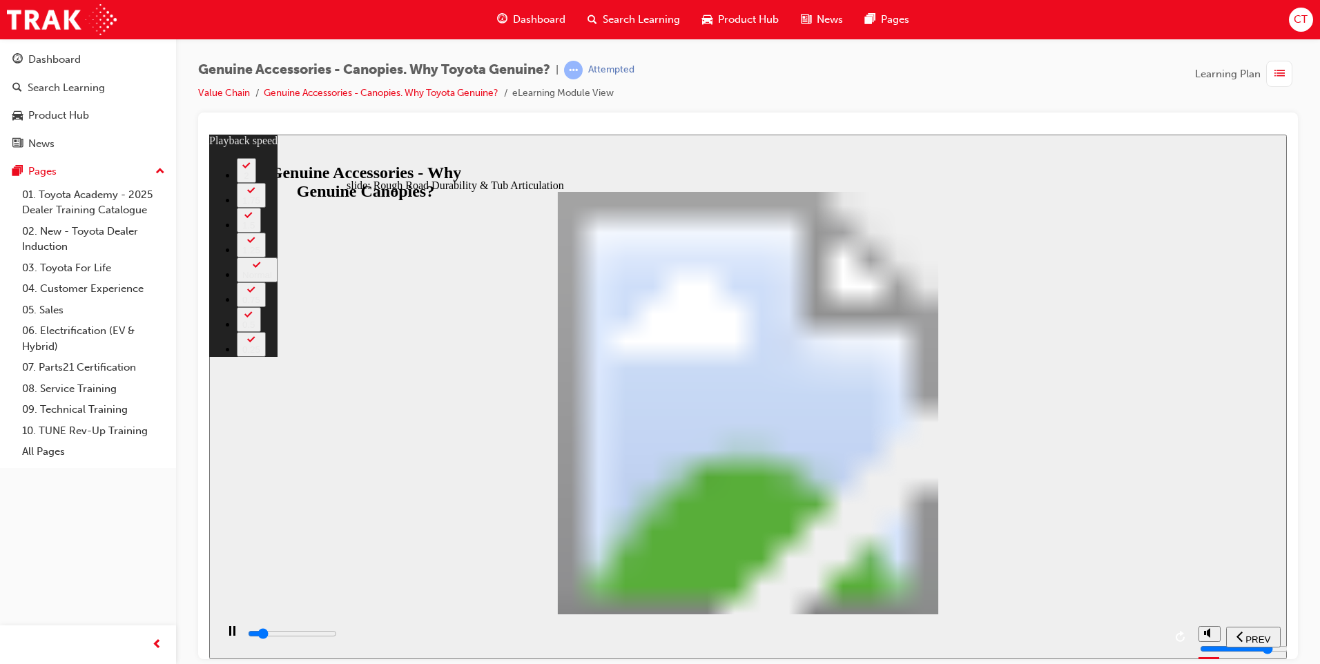
type input "3"
type input "4700"
type input "4"
type input "5000"
type input "4"
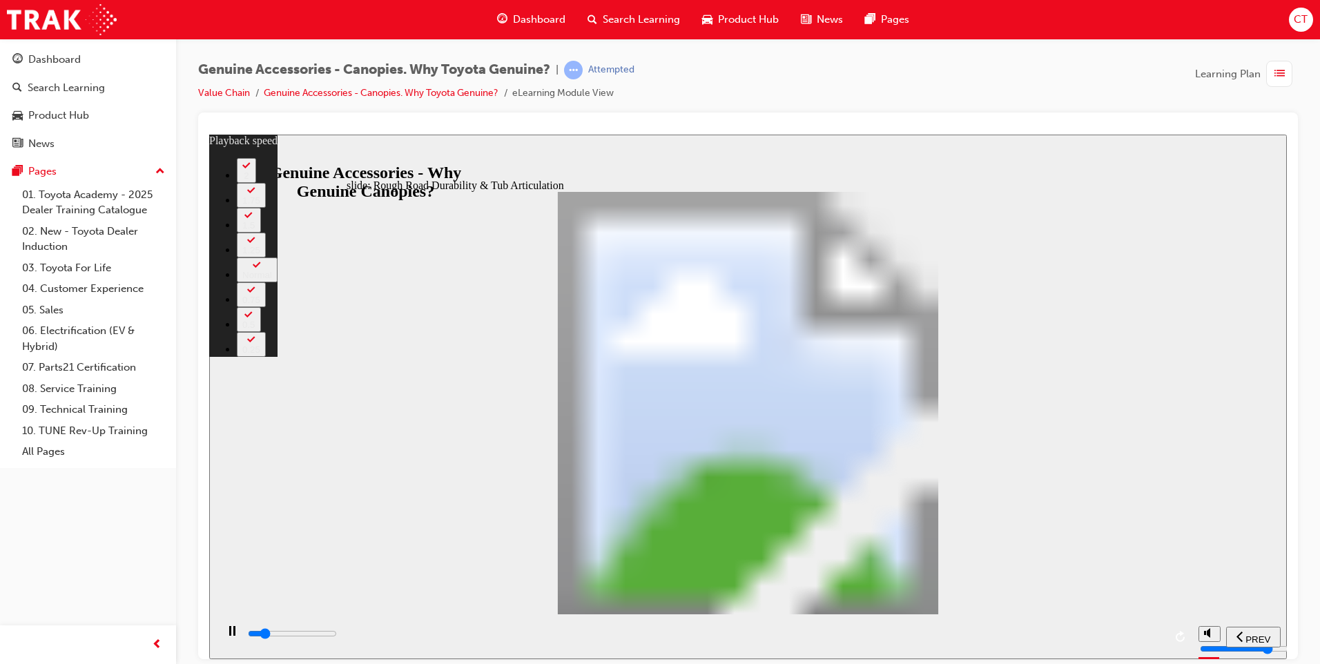
type input "5300"
type input "4"
type input "5500"
type input "4"
type input "5800"
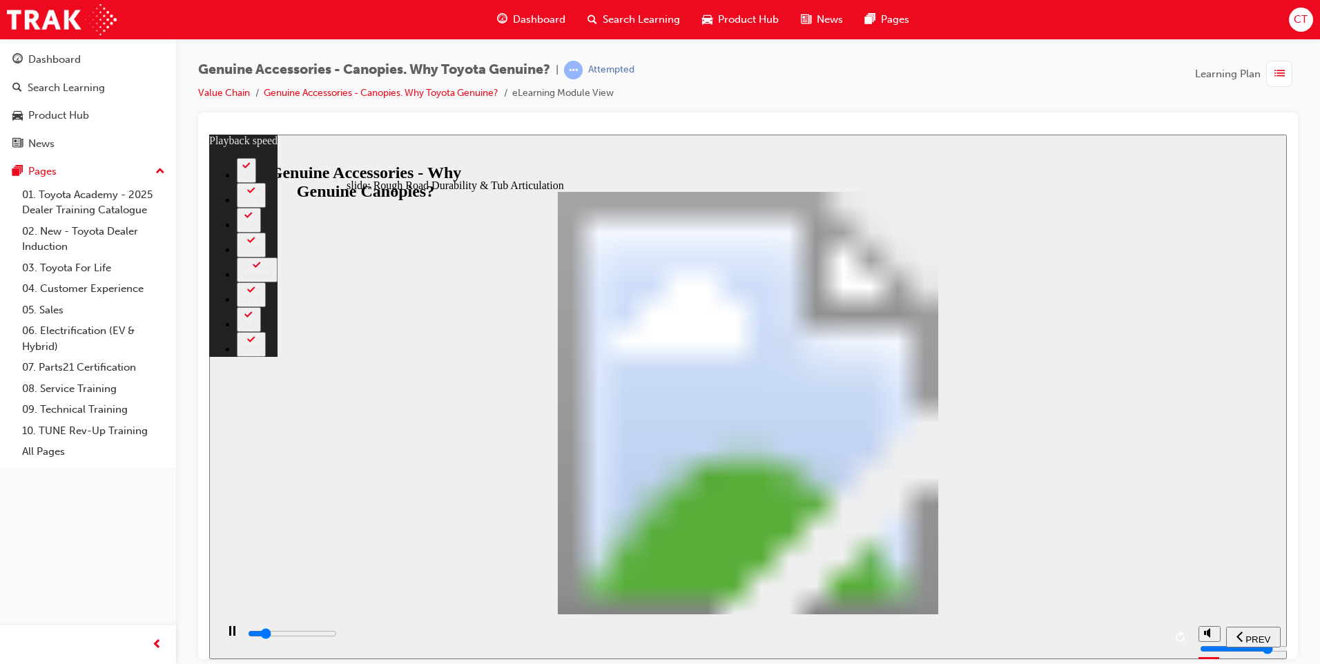
type input "5"
type input "6100"
type input "5"
type input "6300"
type input "5"
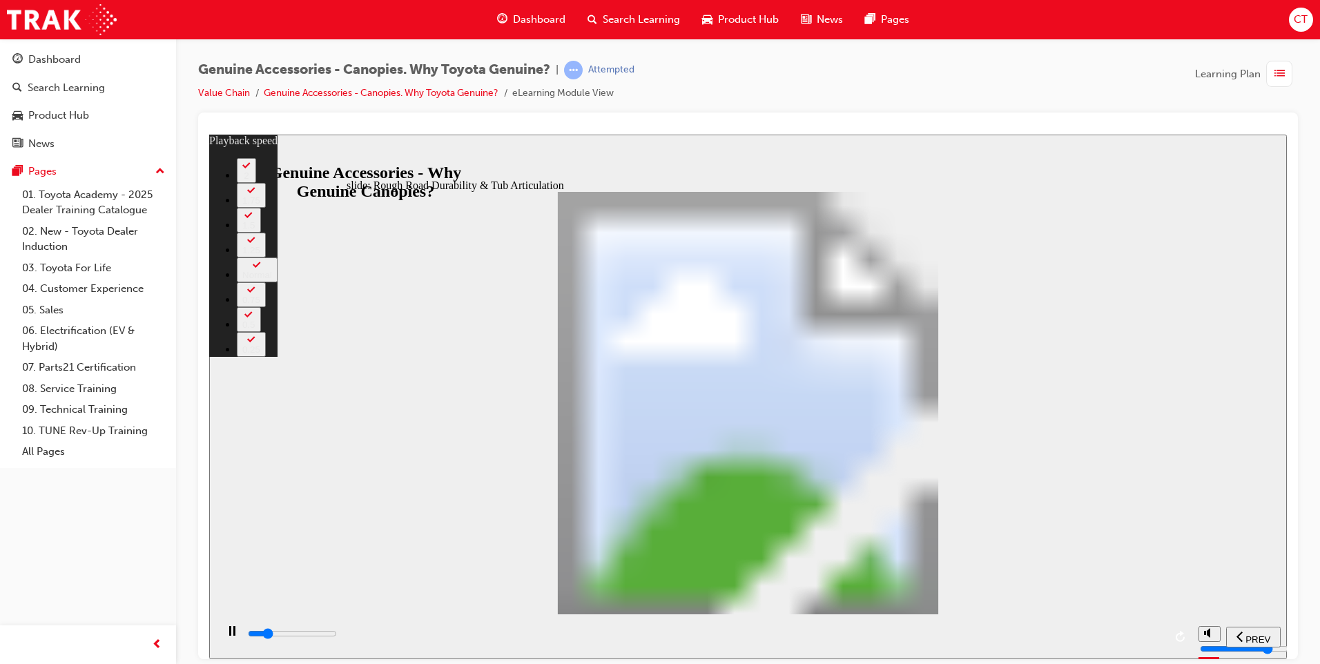
type input "6600"
type input "6"
type input "6900"
type input "6"
type input "7100"
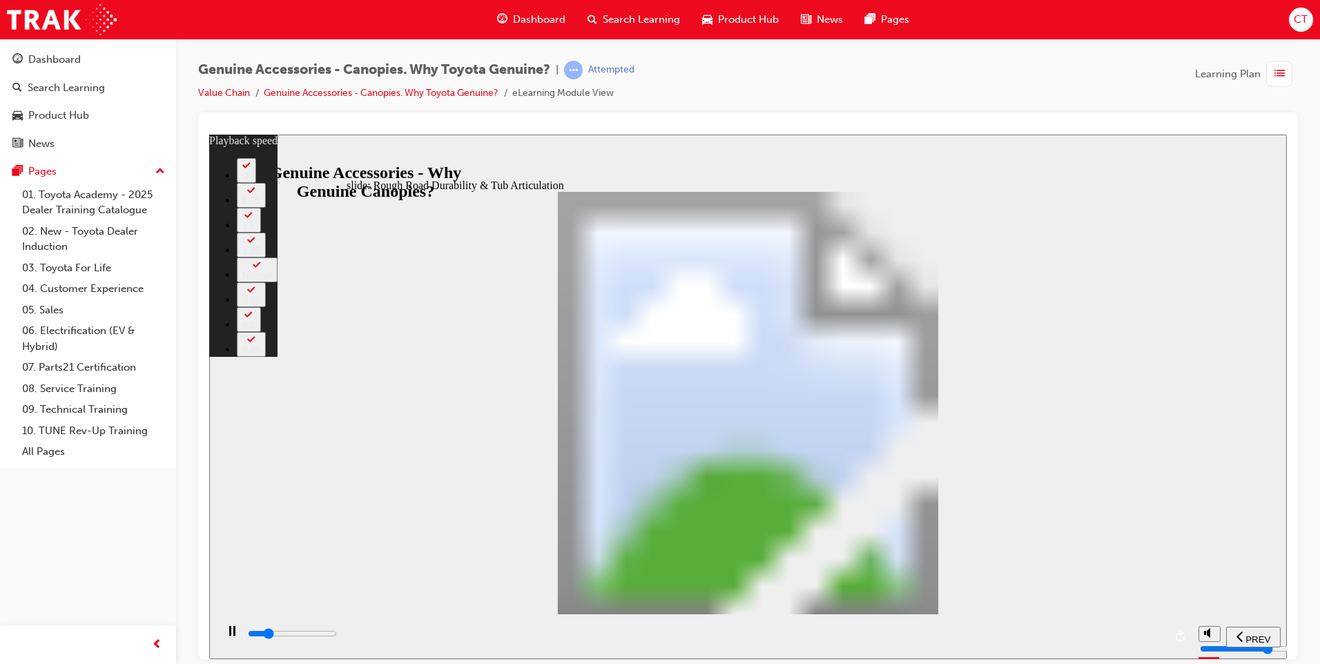
type input "6"
type input "7400"
type input "6"
type input "7700"
type input "7"
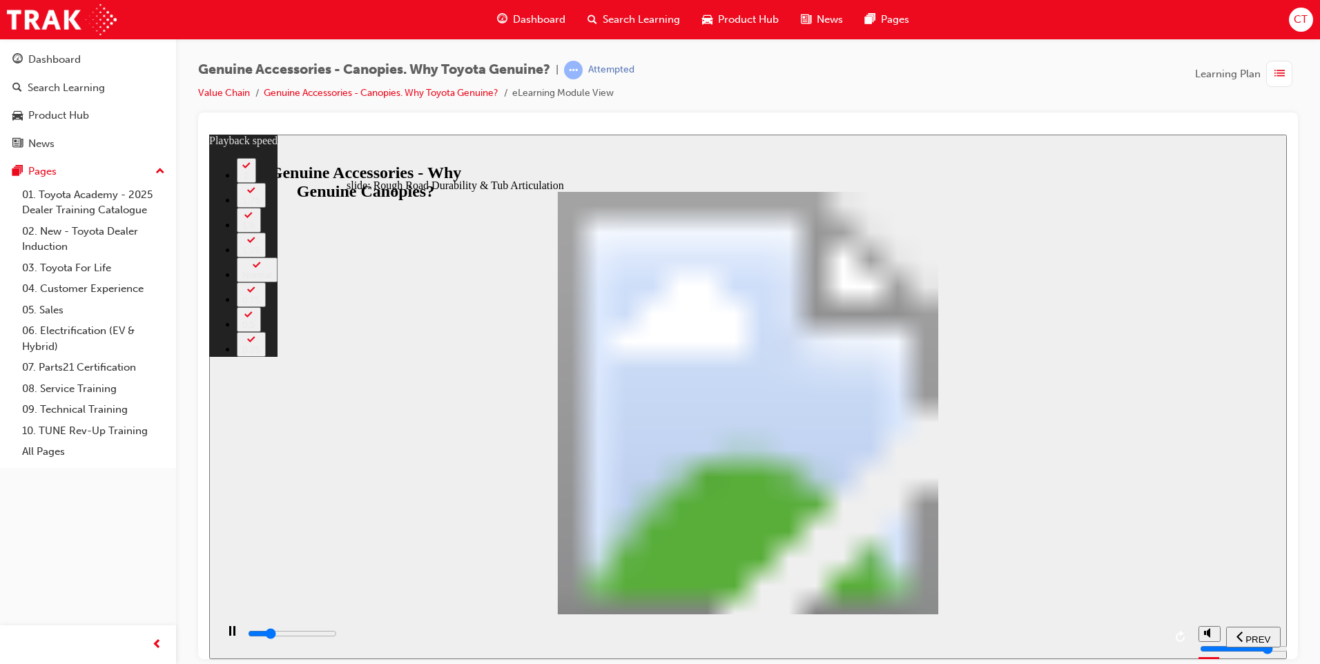
type input "7900"
type input "7"
type input "8200"
type input "7"
type input "8500"
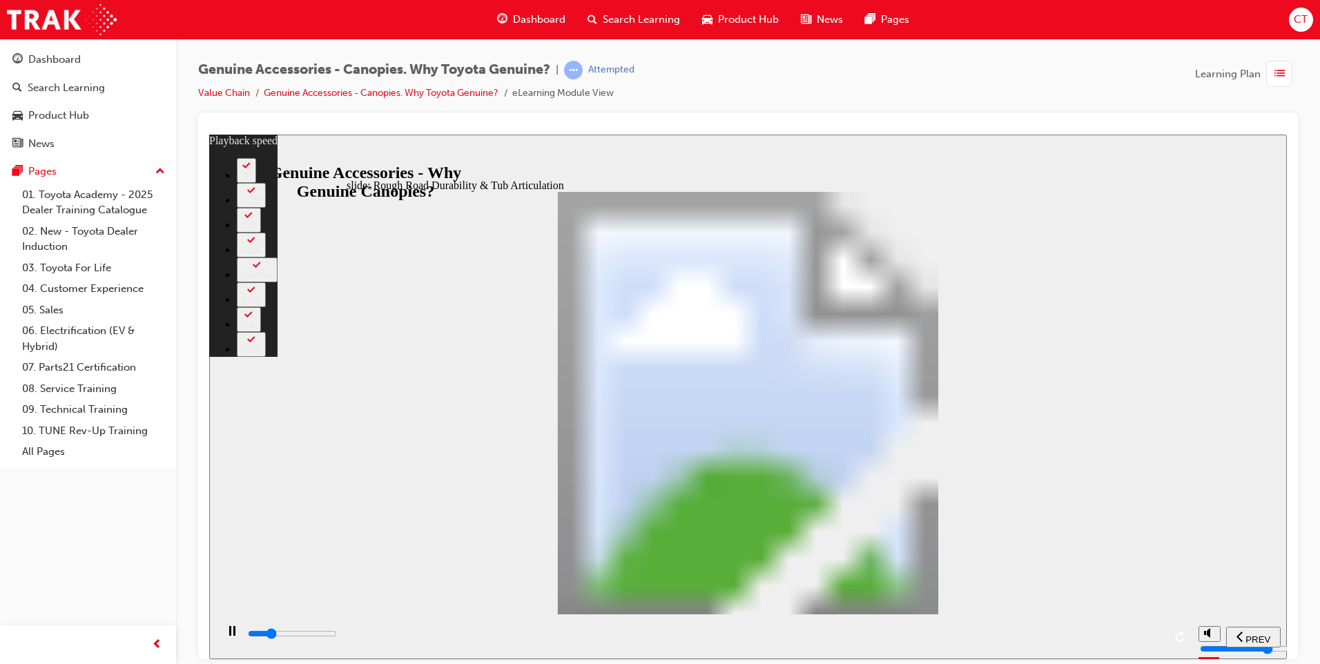
type input "7"
type input "8700"
type input "8"
type input "9000"
type input "8"
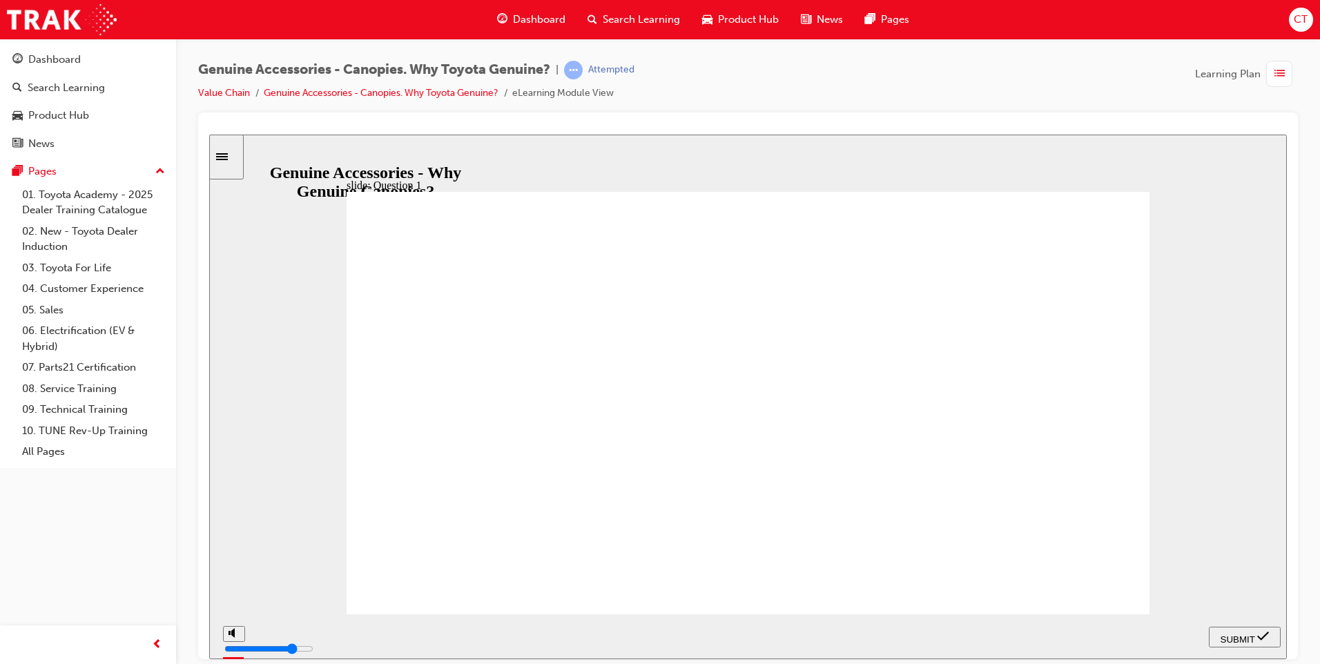
click at [1246, 635] on span "SUBMIT" at bounding box center [1238, 639] width 35 height 10
click at [1258, 634] on div "SUBMIT" at bounding box center [1244, 637] width 61 height 14
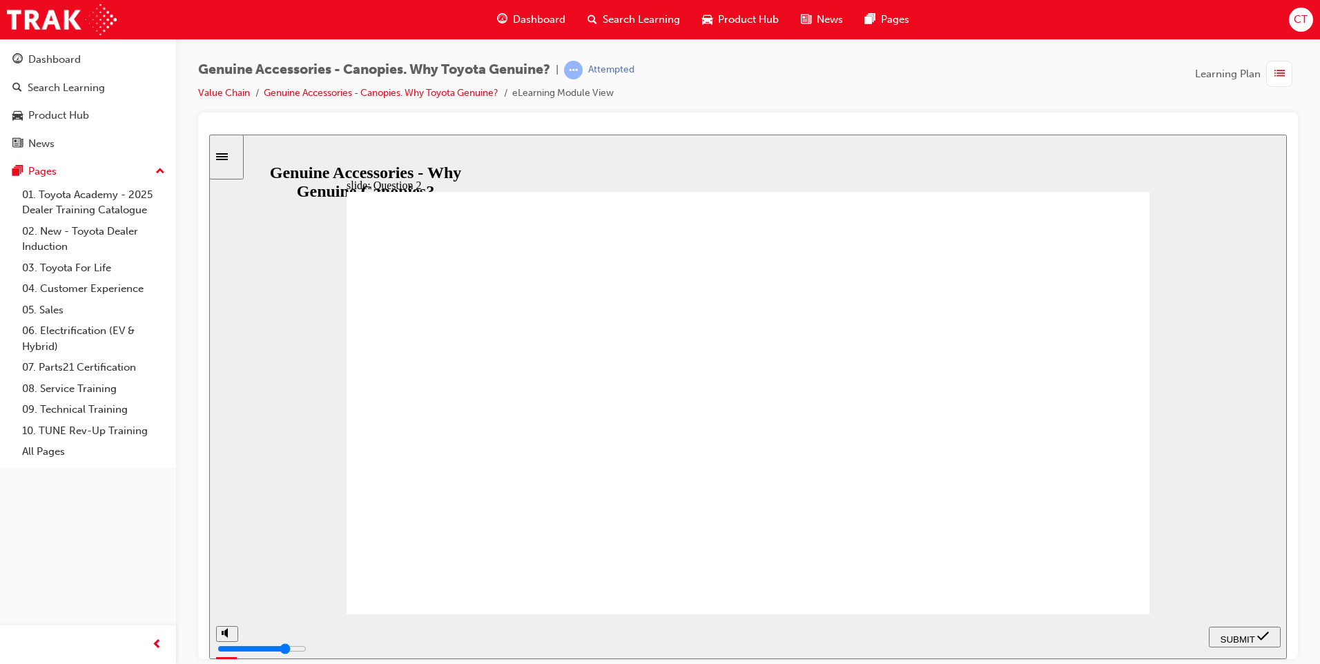
click at [1259, 641] on icon "submit" at bounding box center [1263, 636] width 12 height 12
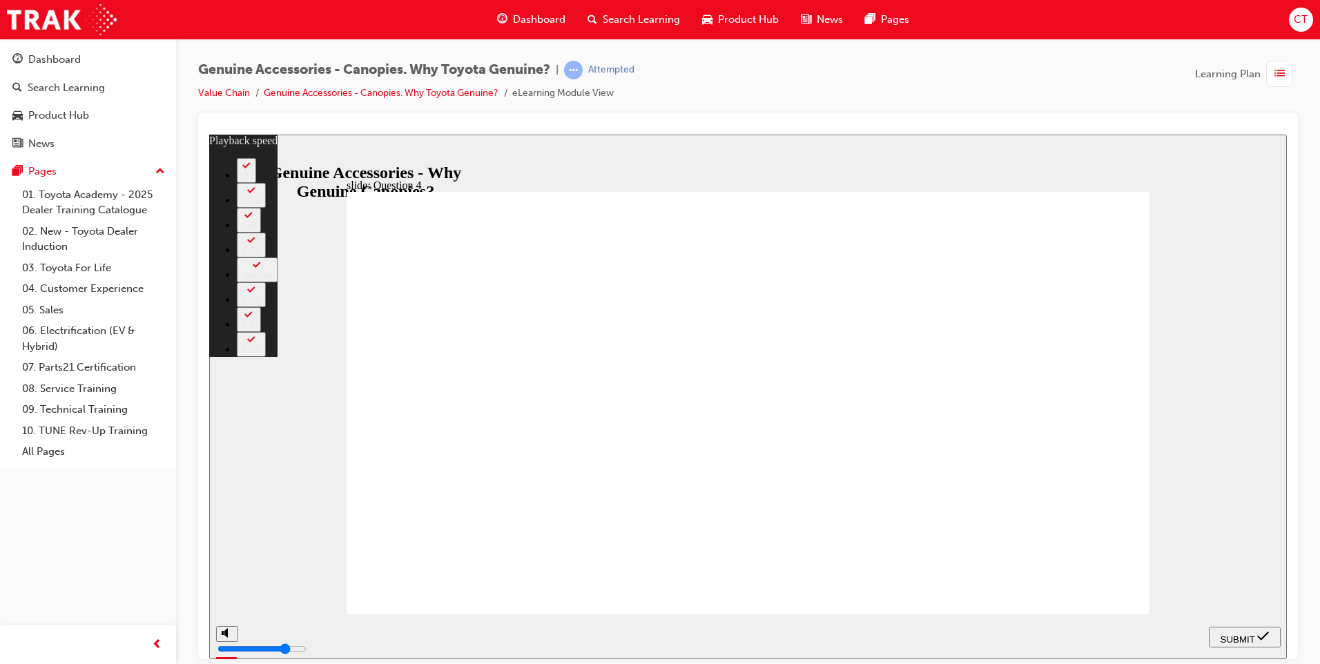
click at [1221, 634] on span "SUBMIT" at bounding box center [1238, 639] width 35 height 10
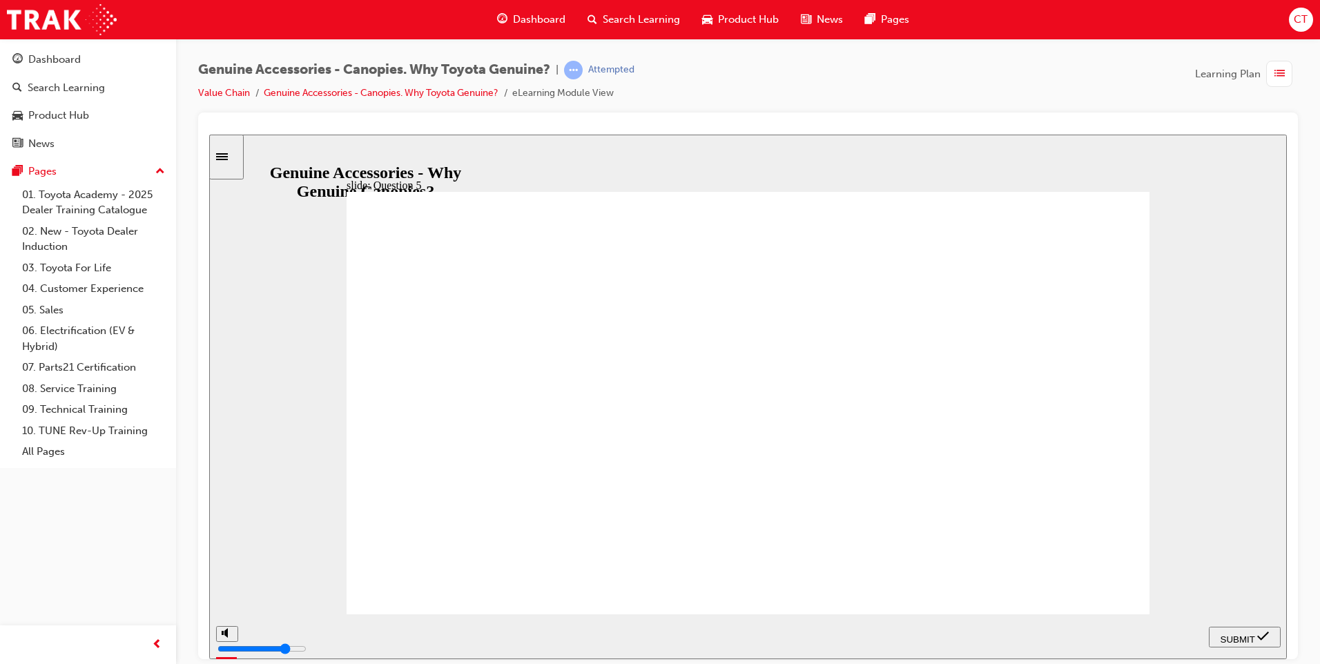
drag, startPoint x: 391, startPoint y: 534, endPoint x: 398, endPoint y: 547, distance: 14.8
click at [1250, 639] on span "SUBMIT" at bounding box center [1238, 639] width 35 height 10
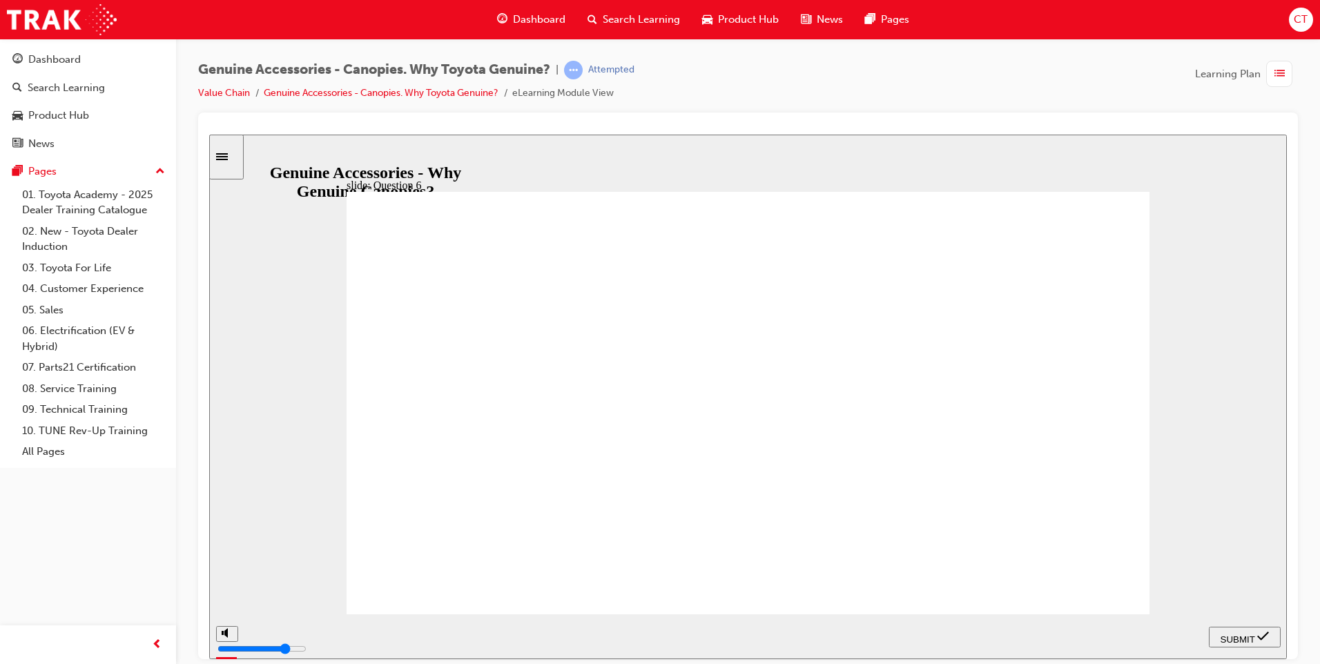
click at [1214, 632] on div "SUBMIT" at bounding box center [1244, 637] width 61 height 14
click at [1229, 630] on div "SUBMIT" at bounding box center [1244, 637] width 61 height 14
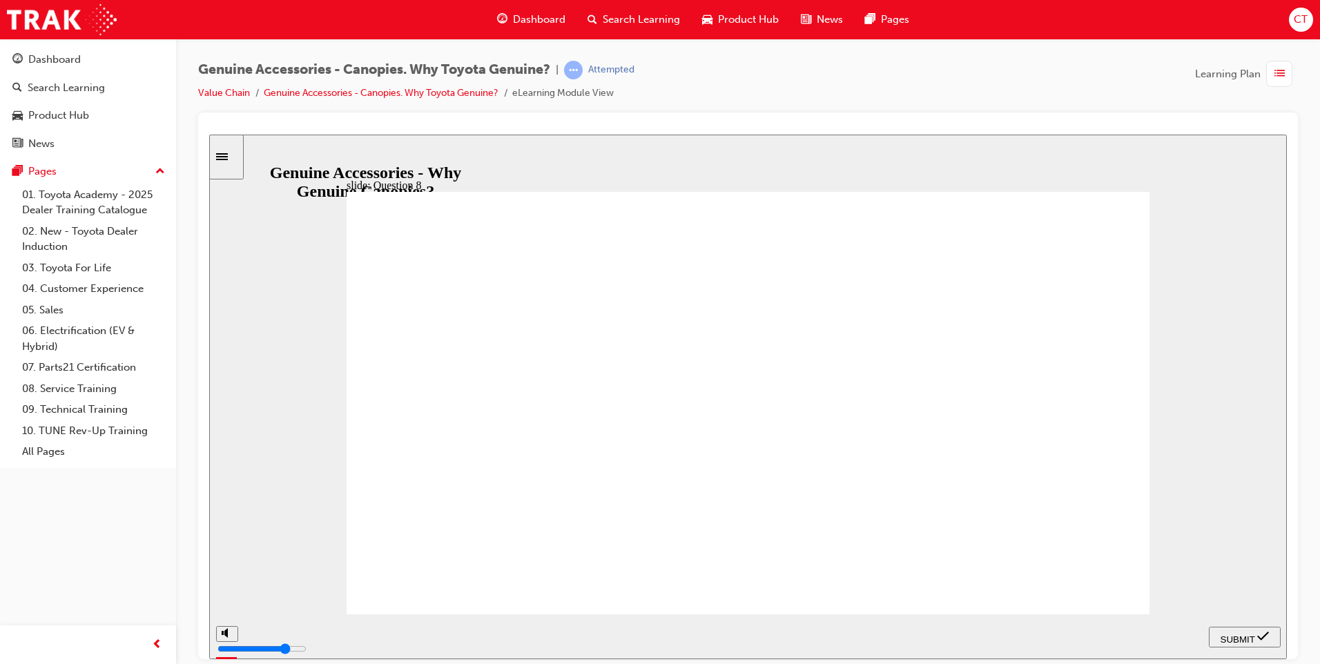
click at [1232, 634] on span "SUBMIT" at bounding box center [1238, 639] width 35 height 10
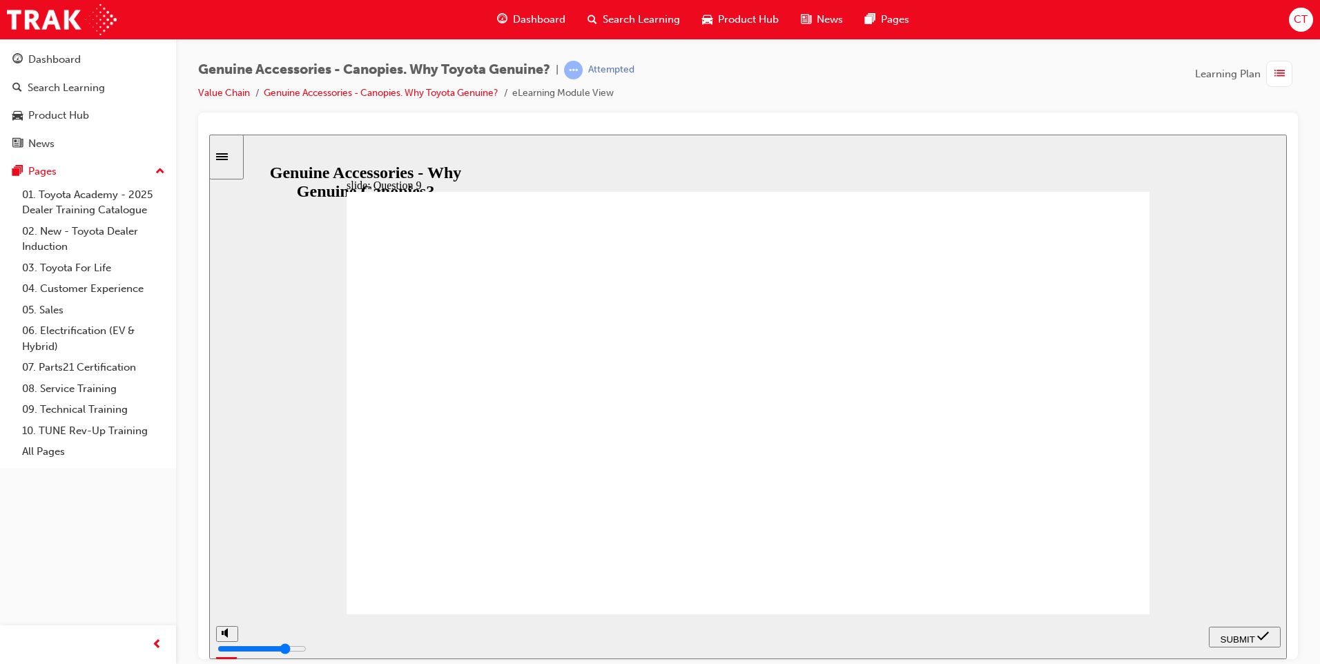
radio input "true"
click at [1232, 639] on span "SUBMIT" at bounding box center [1238, 639] width 35 height 10
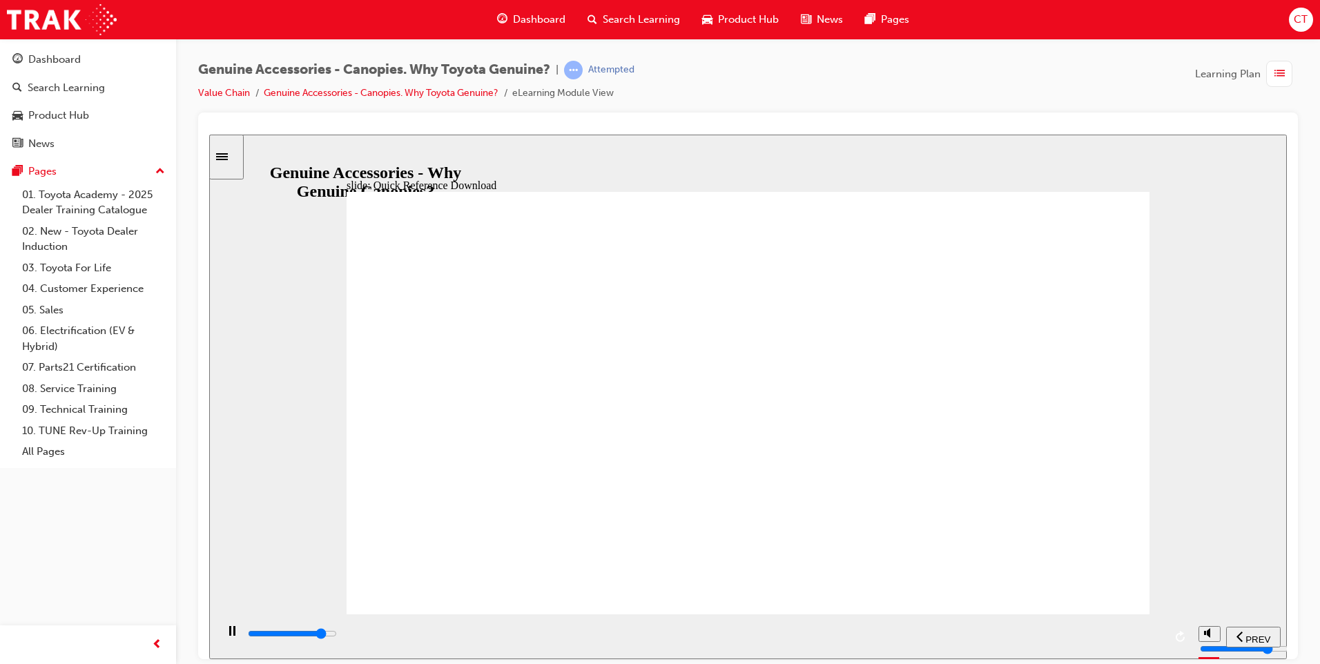
type input "11500"
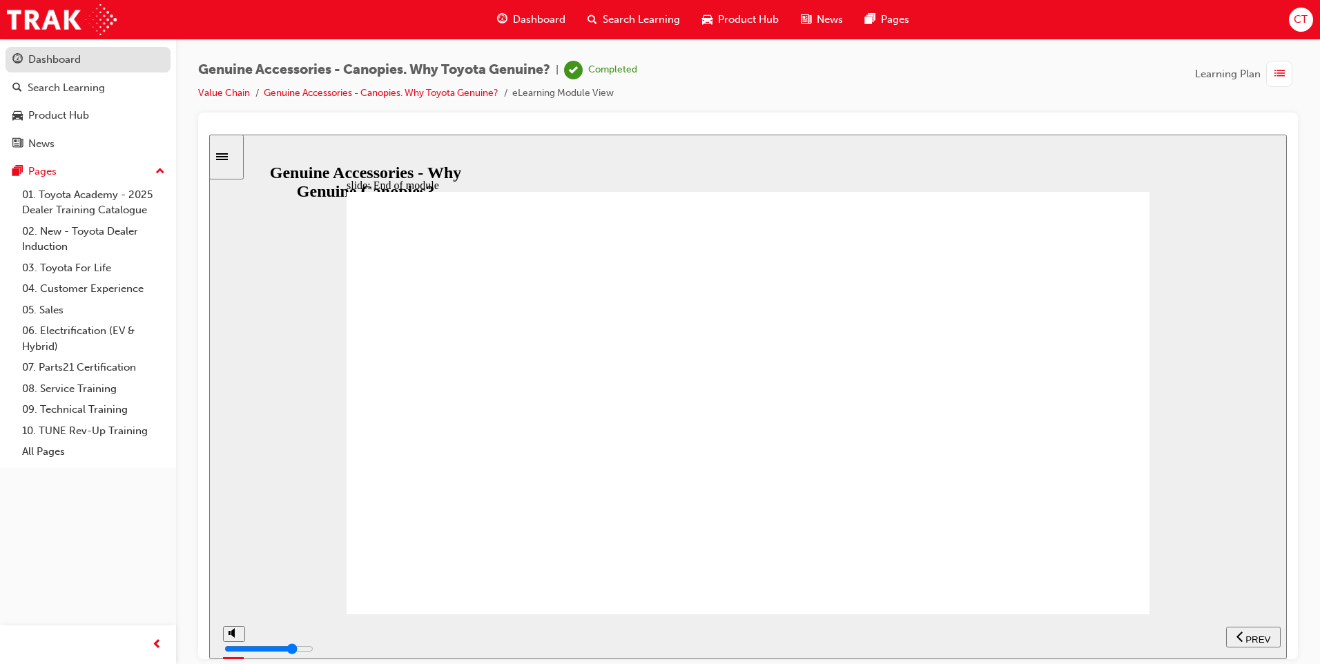
click at [63, 61] on div "Dashboard" at bounding box center [54, 60] width 52 height 16
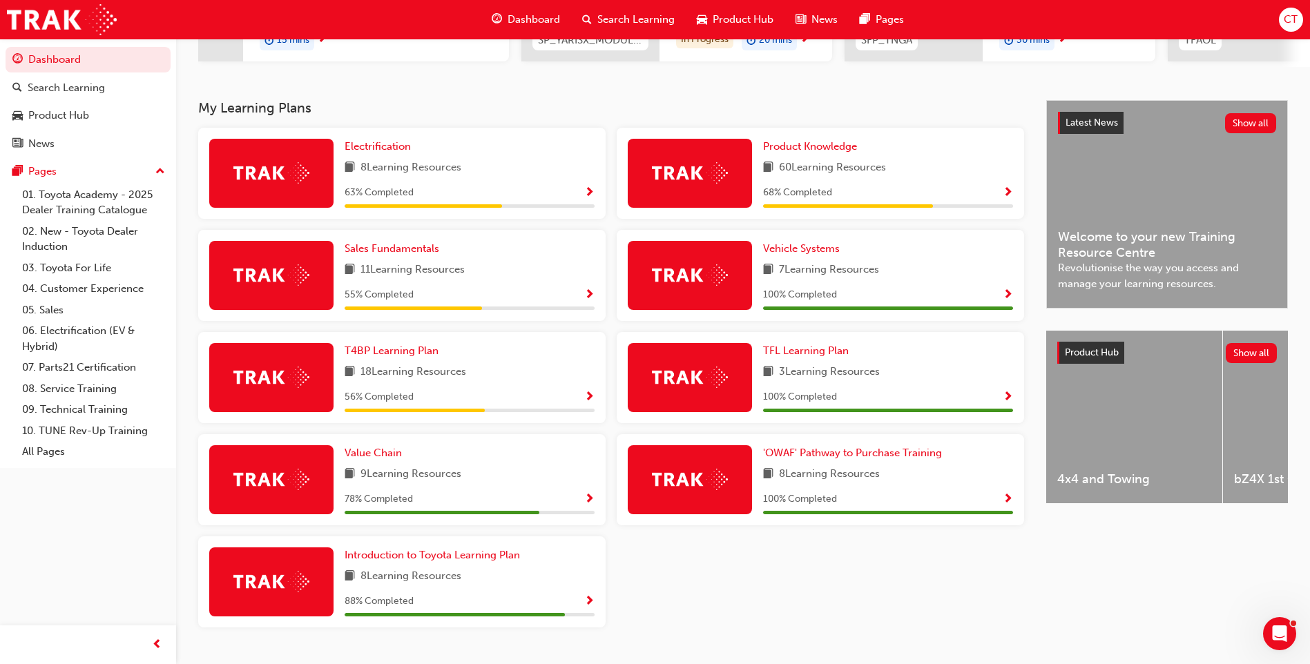
scroll to position [276, 0]
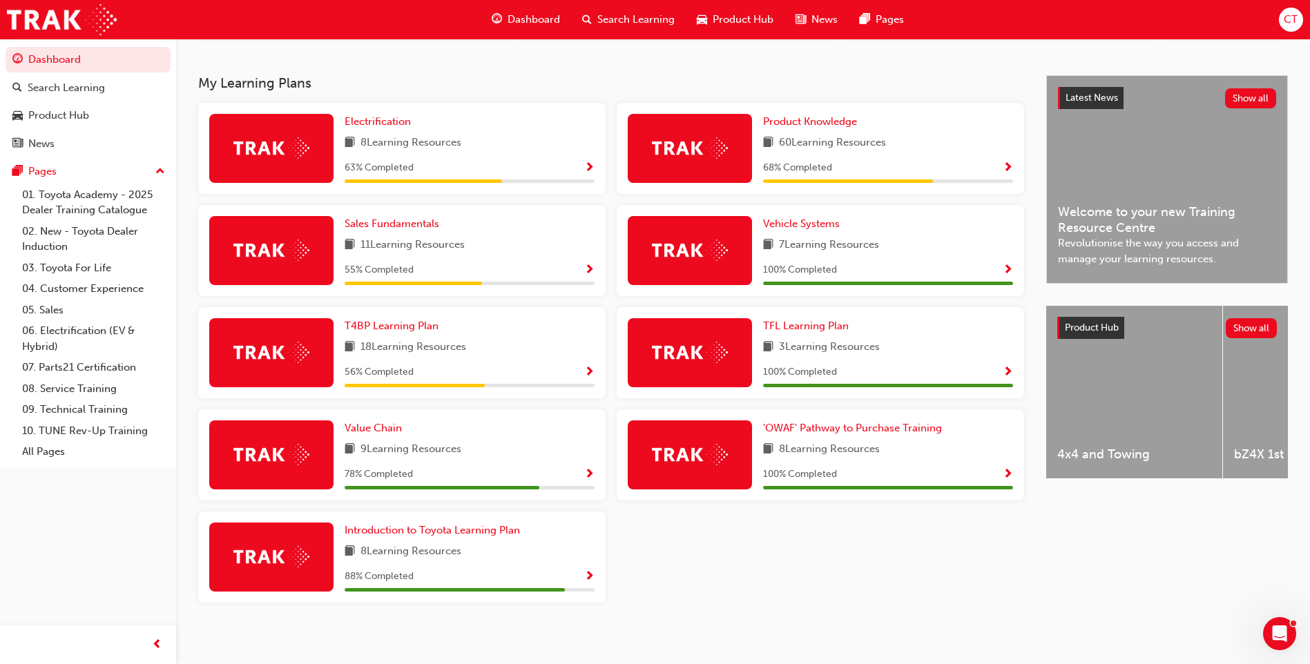
click at [292, 551] on img at bounding box center [271, 556] width 76 height 21
click at [373, 536] on span "Introduction to Toyota Learning Plan" at bounding box center [432, 530] width 175 height 12
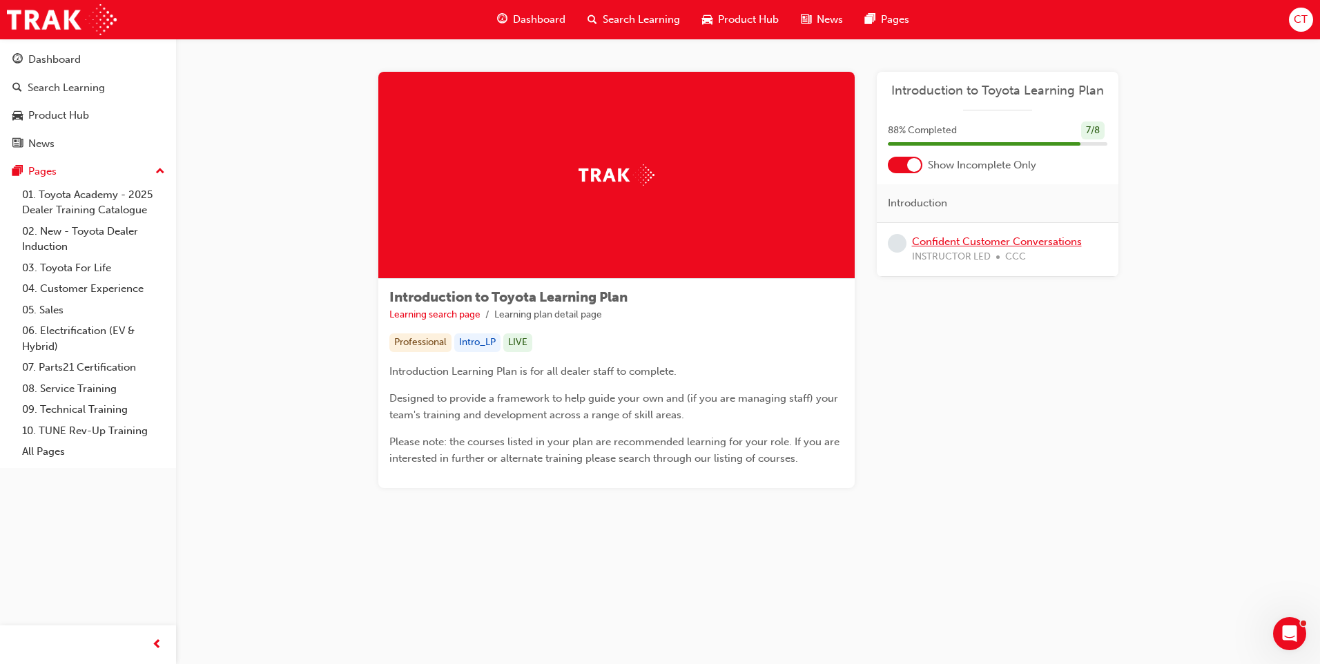
click at [984, 240] on link "Confident Customer Conversations" at bounding box center [997, 241] width 170 height 12
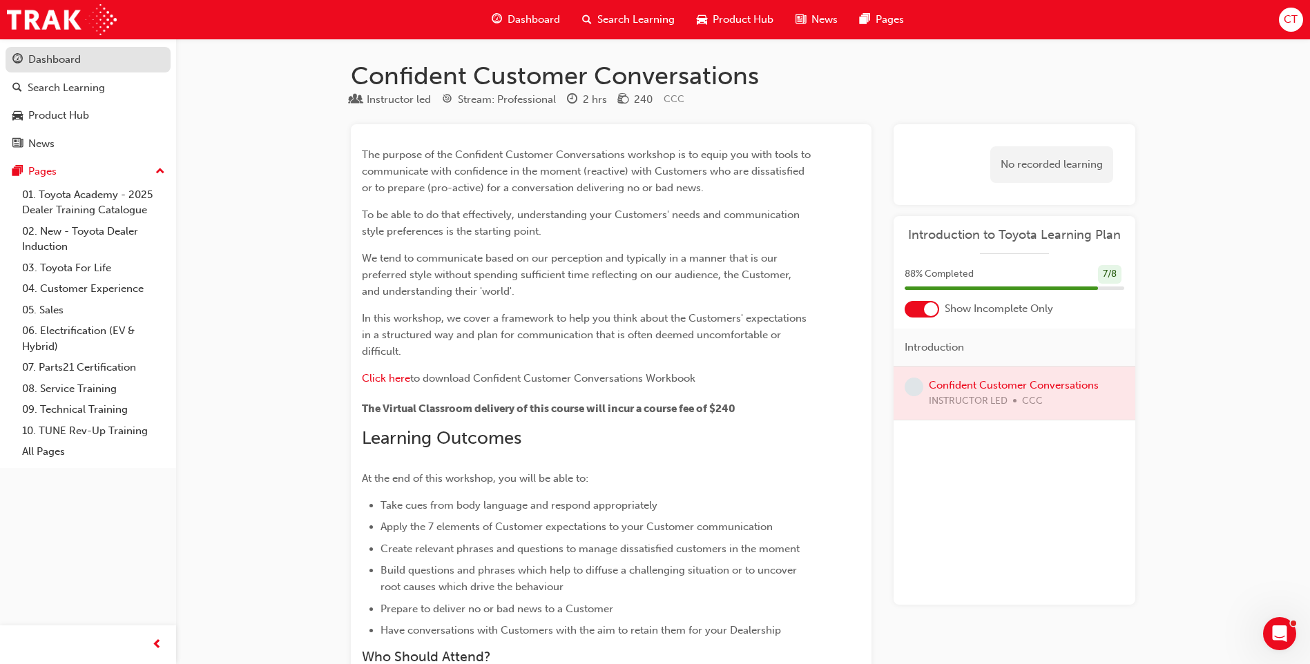
click at [57, 57] on div "Dashboard" at bounding box center [54, 60] width 52 height 16
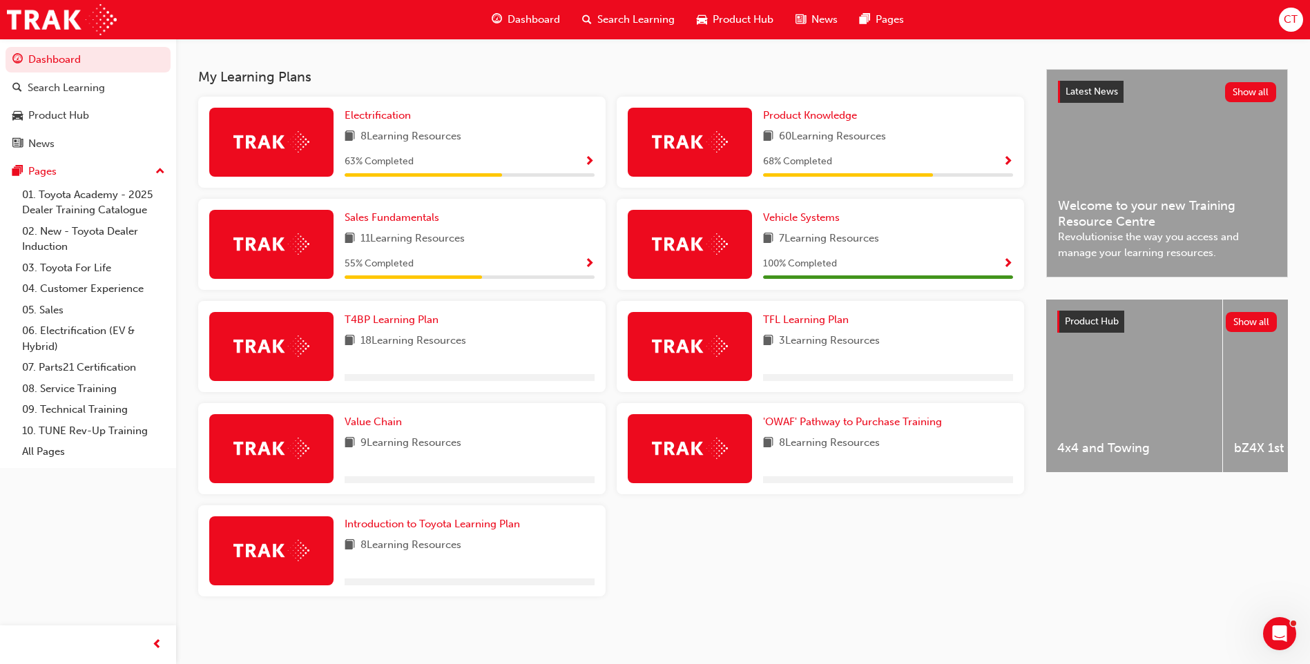
scroll to position [288, 0]
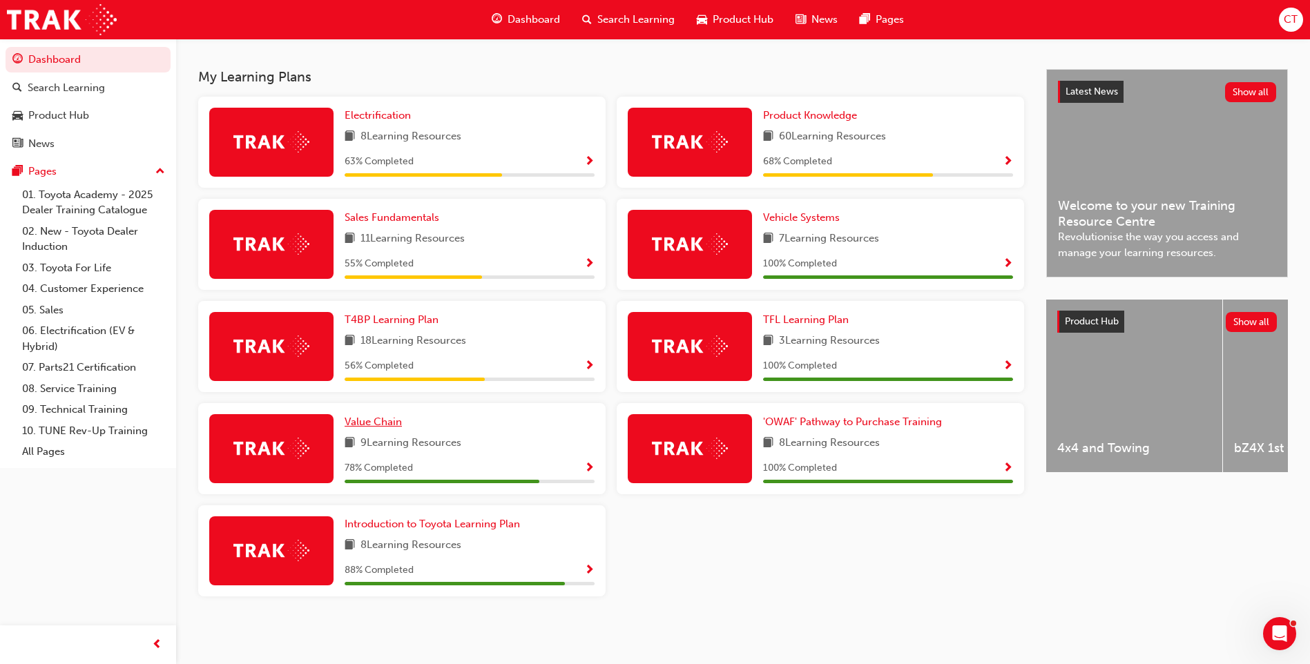
click at [352, 417] on span "Value Chain" at bounding box center [373, 422] width 57 height 12
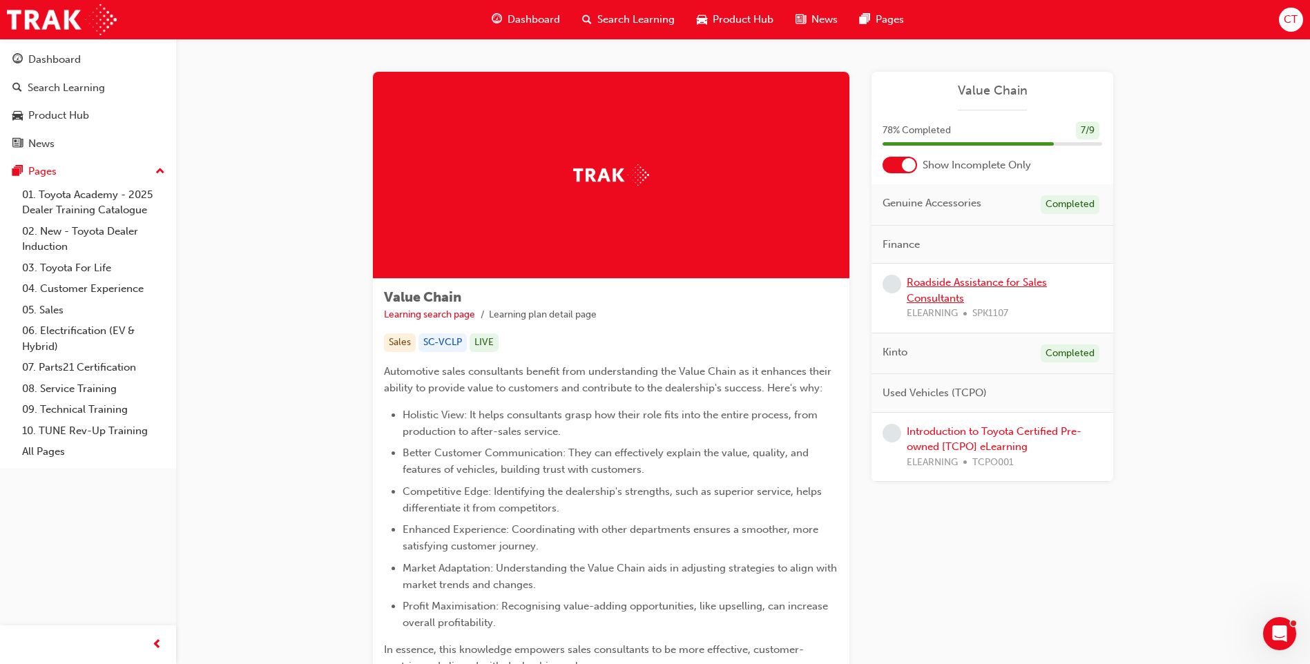
click at [960, 283] on link "Roadside Assistance for Sales Consultants" at bounding box center [976, 290] width 140 height 28
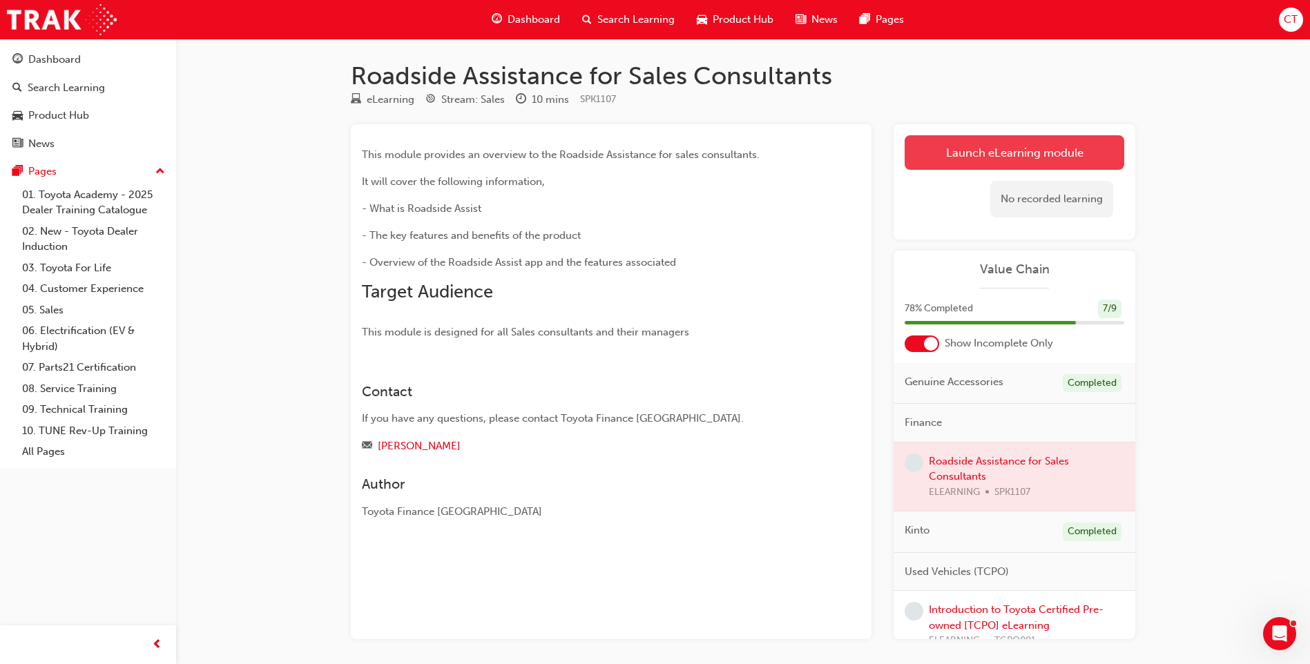
click at [1005, 166] on link "Launch eLearning module" at bounding box center [1014, 152] width 220 height 35
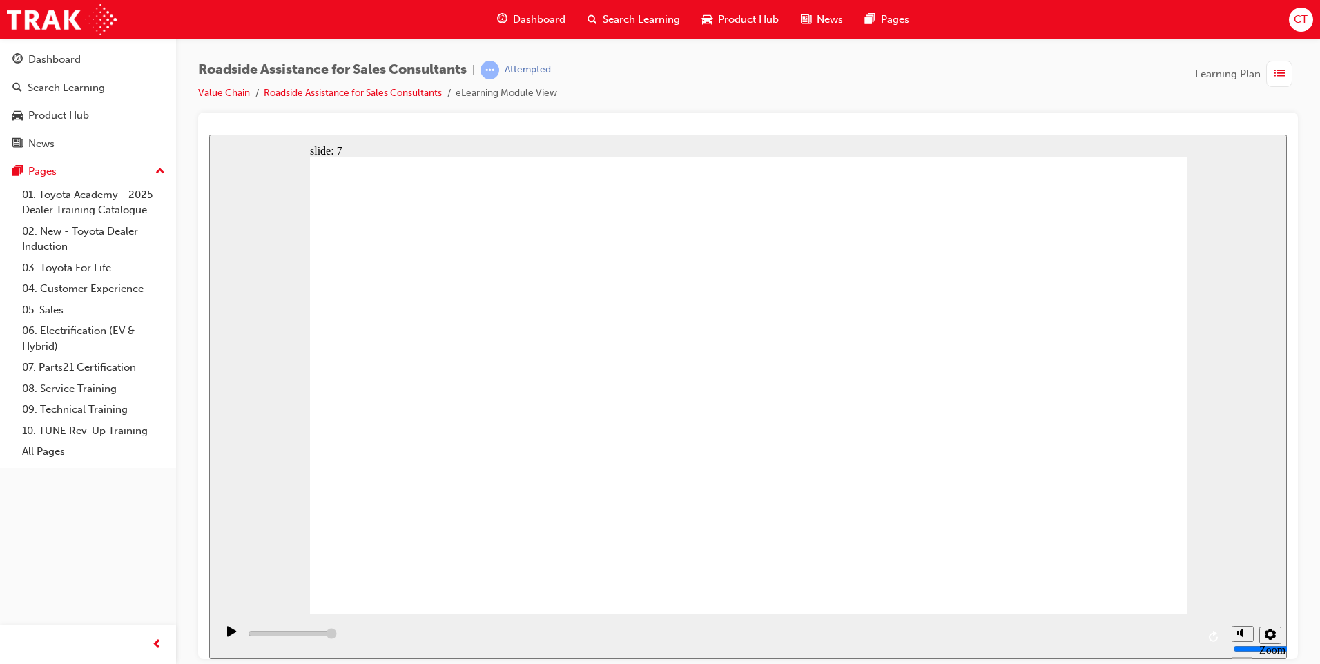
type input "23000"
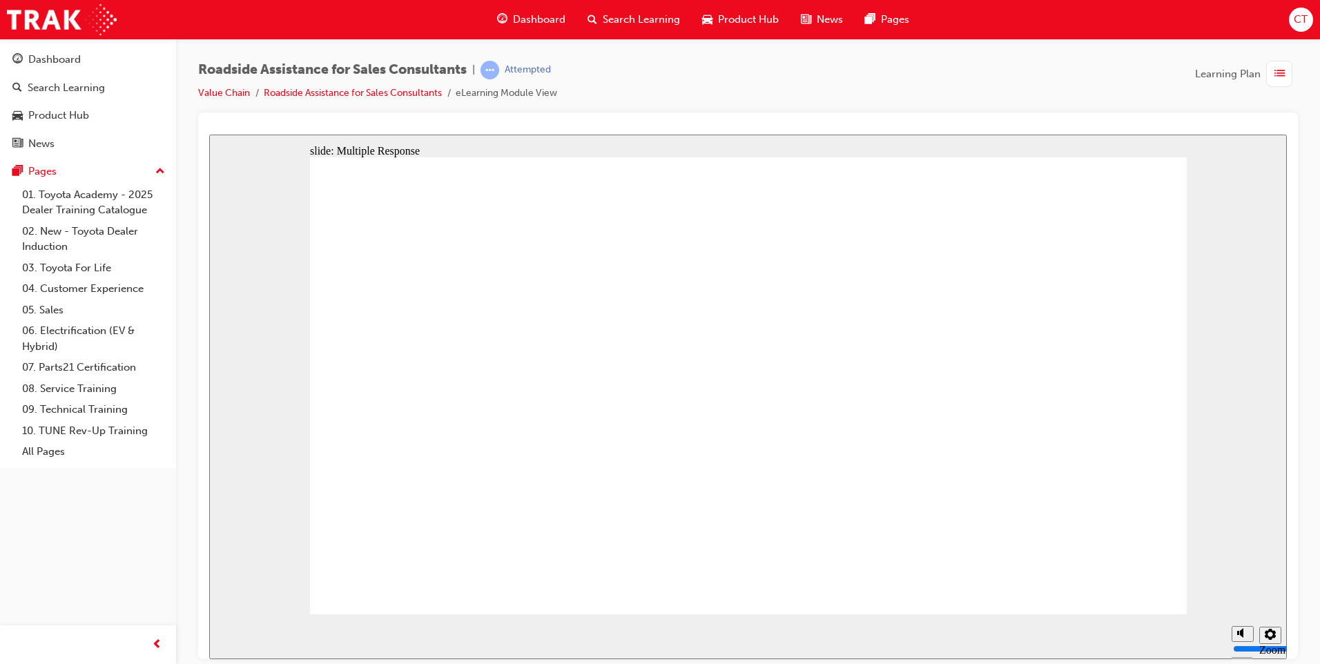
checkbox input "true"
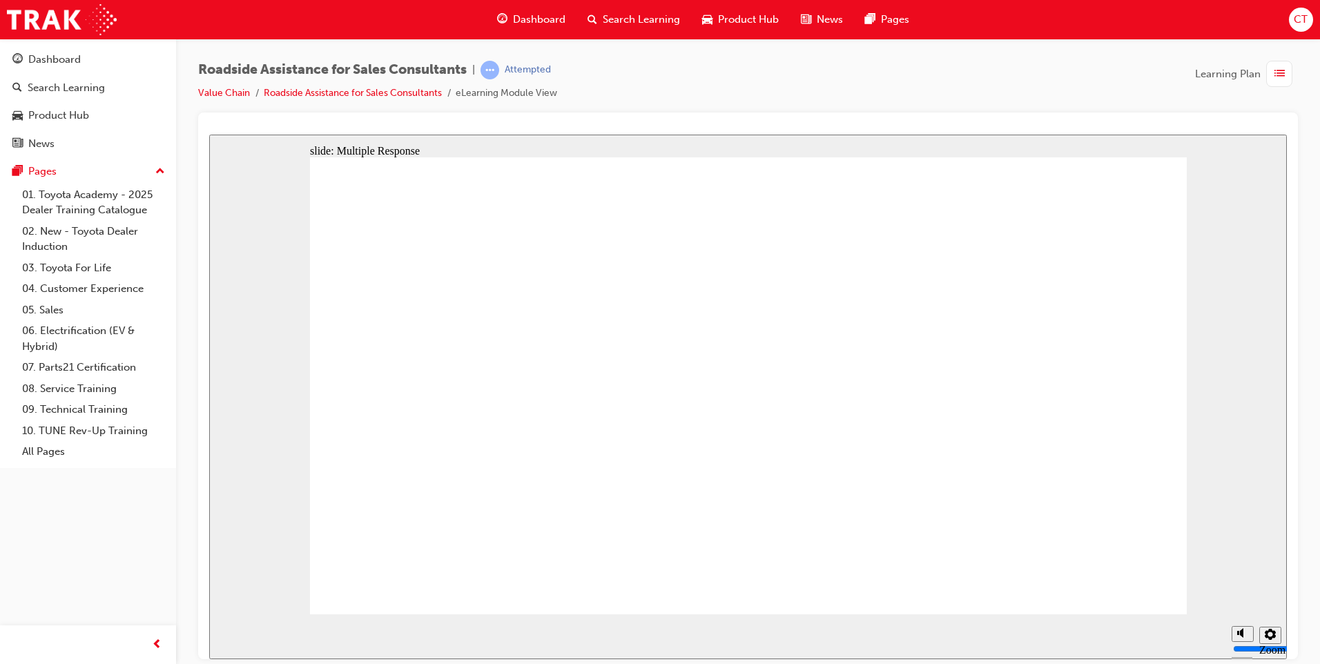
checkbox input "true"
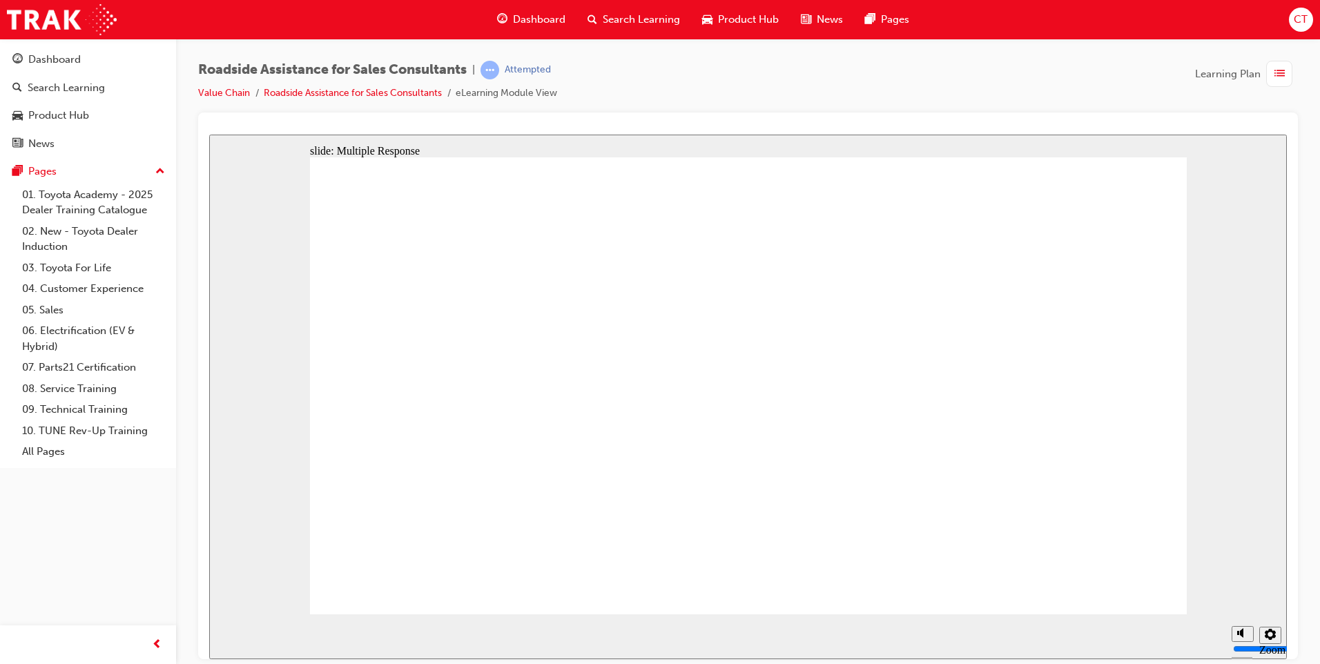
checkbox input "true"
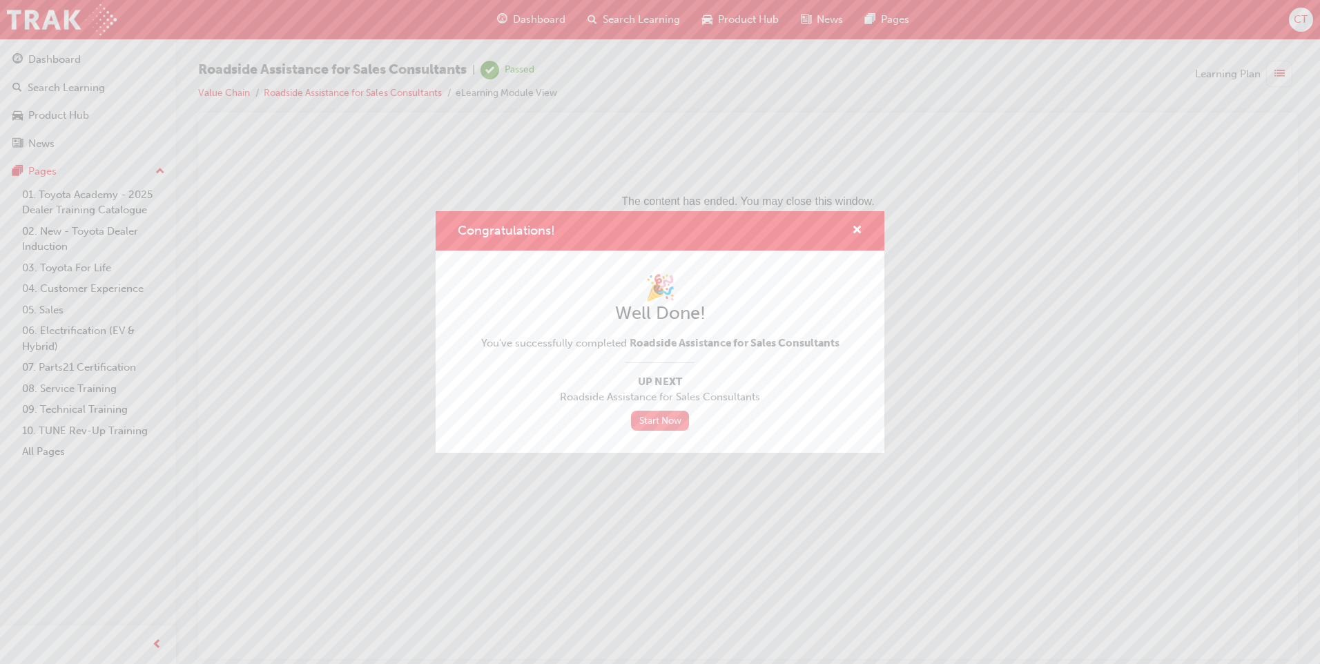
click at [669, 418] on link "Start Now" at bounding box center [660, 421] width 58 height 20
click at [859, 232] on span "cross-icon" at bounding box center [857, 231] width 10 height 12
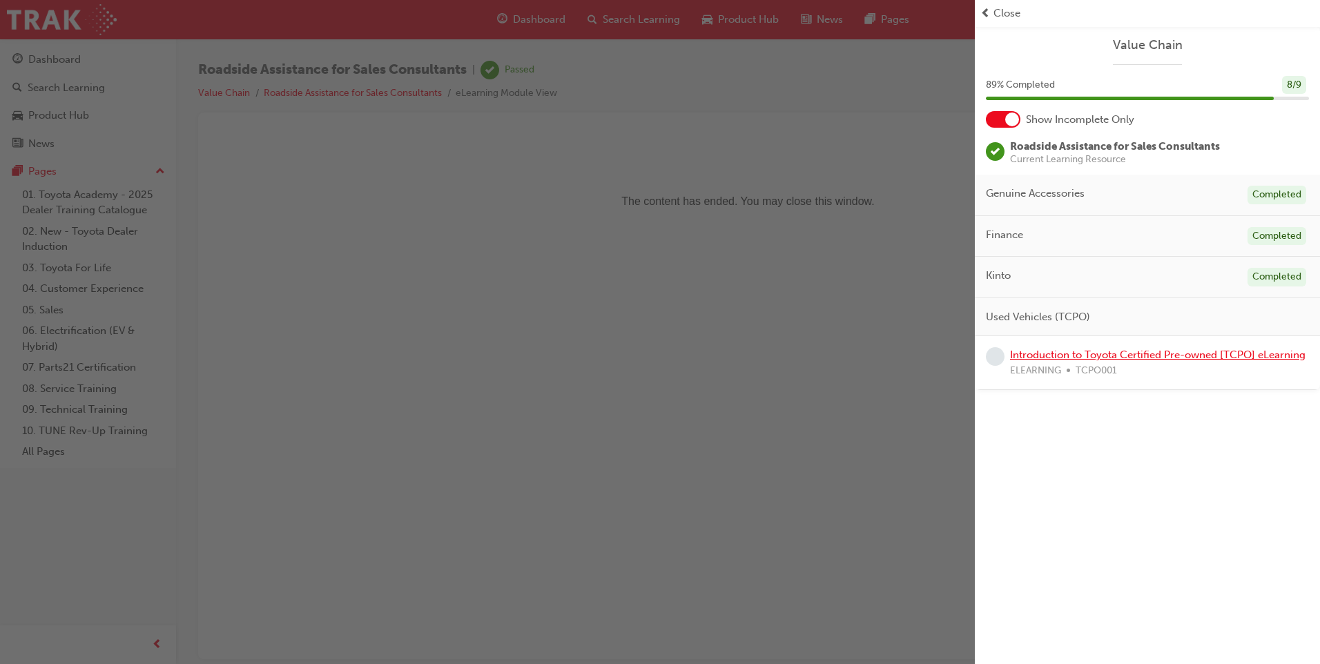
click at [1166, 354] on link "Introduction to Toyota Certified Pre-owned [TCPO] eLearning" at bounding box center [1157, 355] width 295 height 12
